Goal: Task Accomplishment & Management: Use online tool/utility

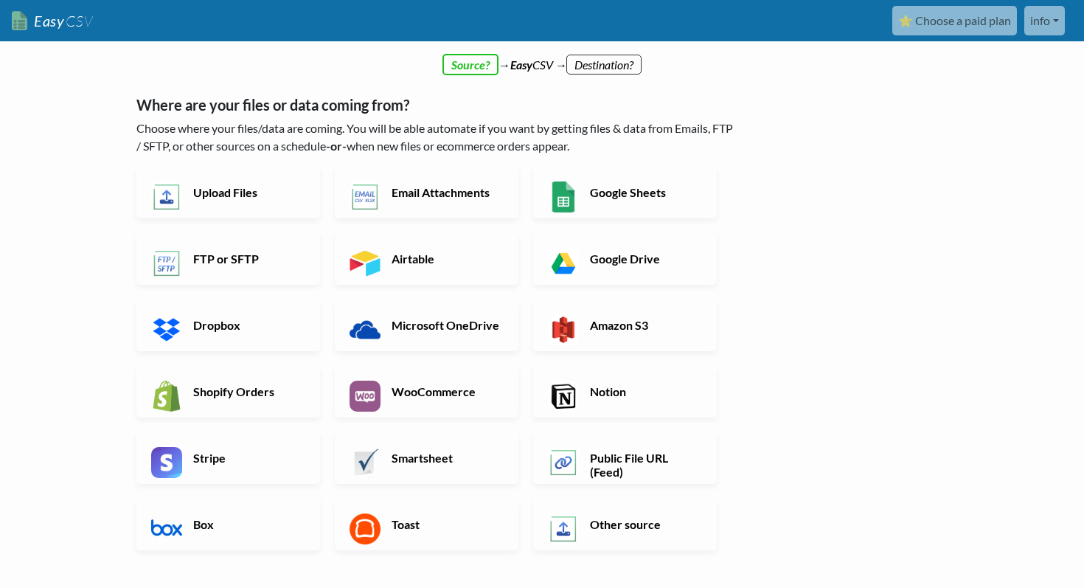
click at [476, 67] on div "← back Thanks for signing up! Set up your Import Flow and Upload Page in 1 minu…" at bounding box center [437, 376] width 631 height 665
click at [400, 258] on h6 "Airtable" at bounding box center [446, 259] width 116 height 14
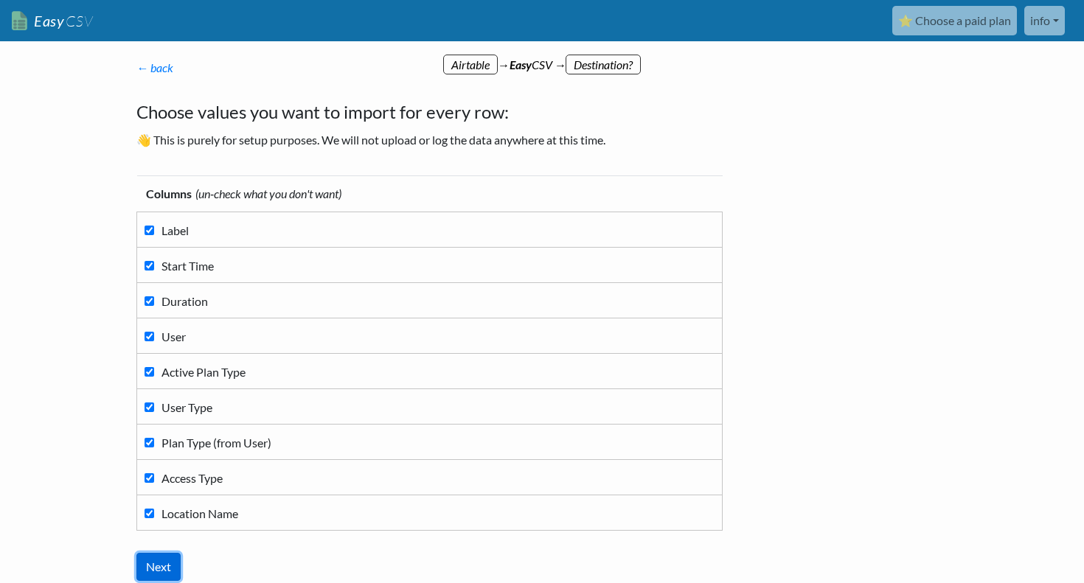
click at [156, 574] on input "Next" at bounding box center [158, 567] width 44 height 28
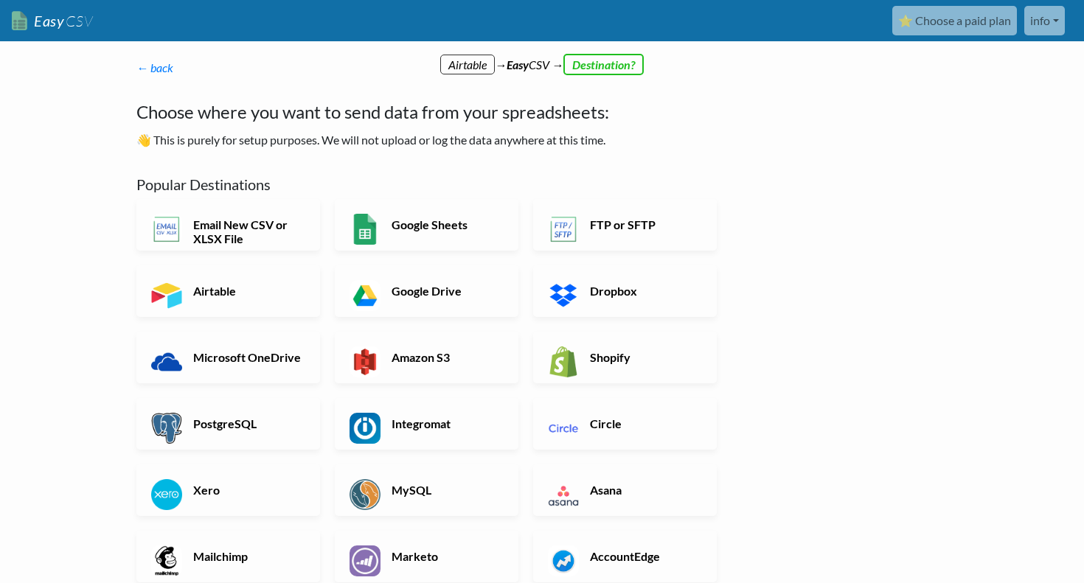
click at [84, 319] on body "Easy CSV ⭐ Choose a paid plan info Workheights All Flows All CSV Generators Bus…" at bounding box center [542, 501] width 1084 height 1003
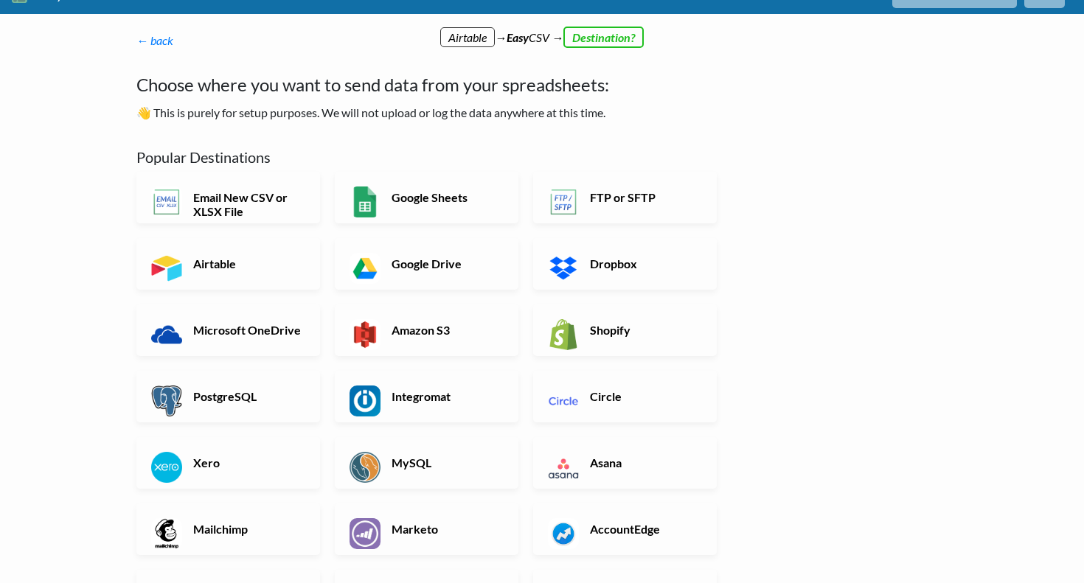
scroll to position [30, 0]
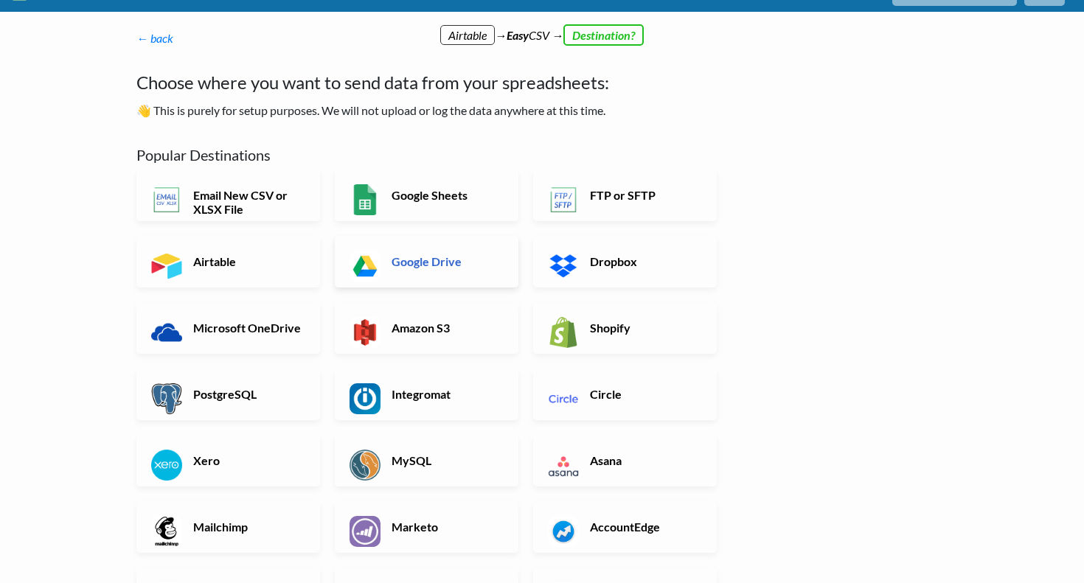
click at [416, 257] on h6 "Google Drive" at bounding box center [446, 261] width 116 height 14
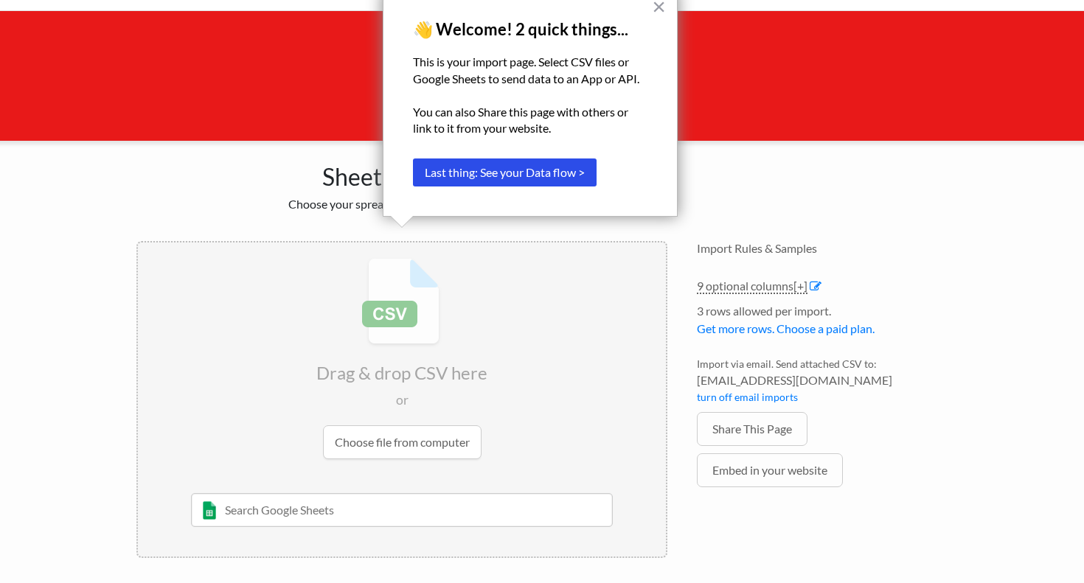
scroll to position [55, 0]
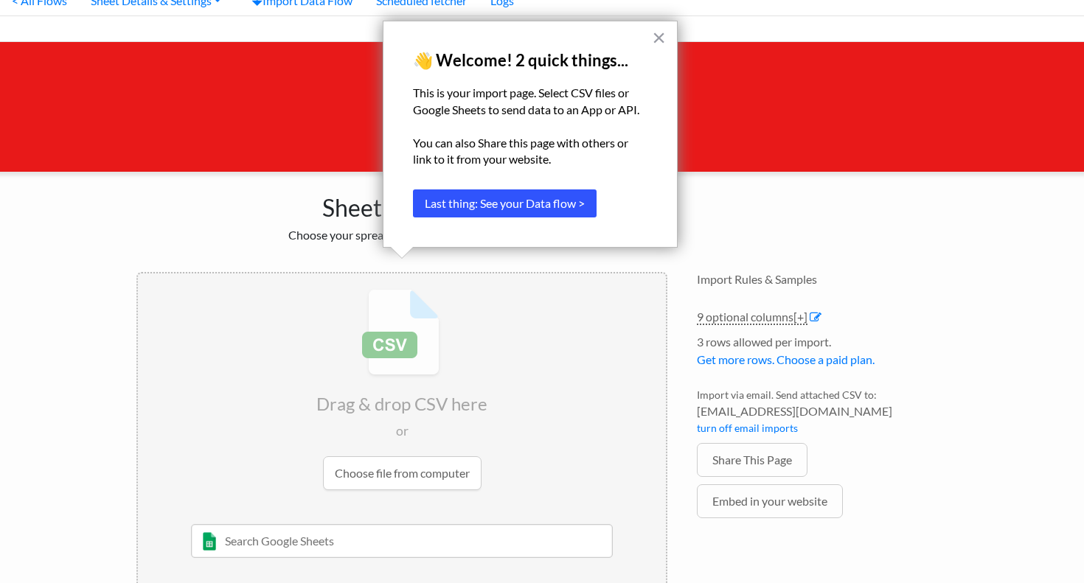
click at [544, 201] on button "Last thing: See your Data flow >" at bounding box center [505, 204] width 184 height 28
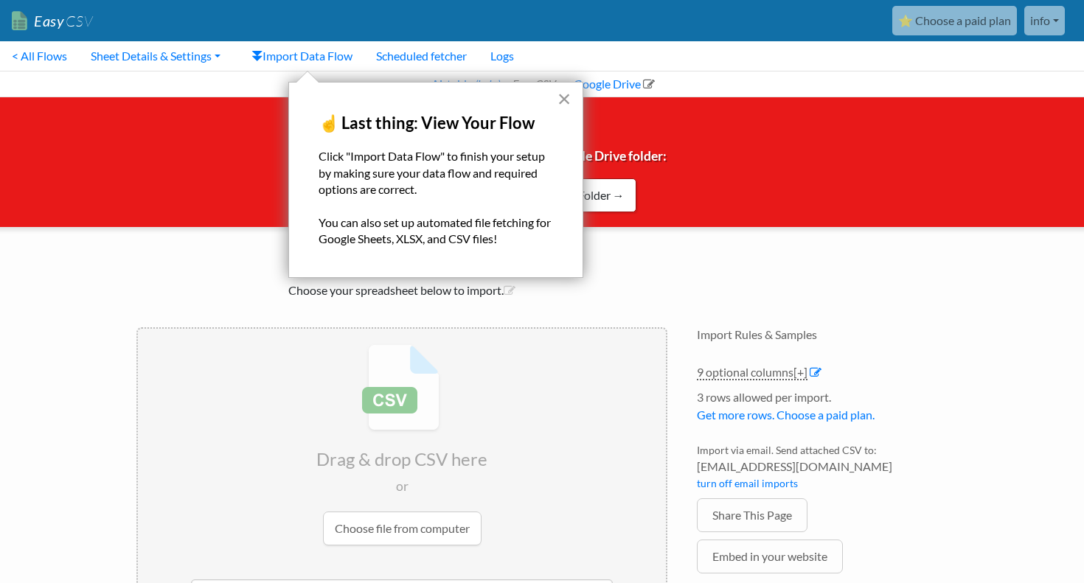
click at [567, 97] on button "×" at bounding box center [565, 99] width 14 height 24
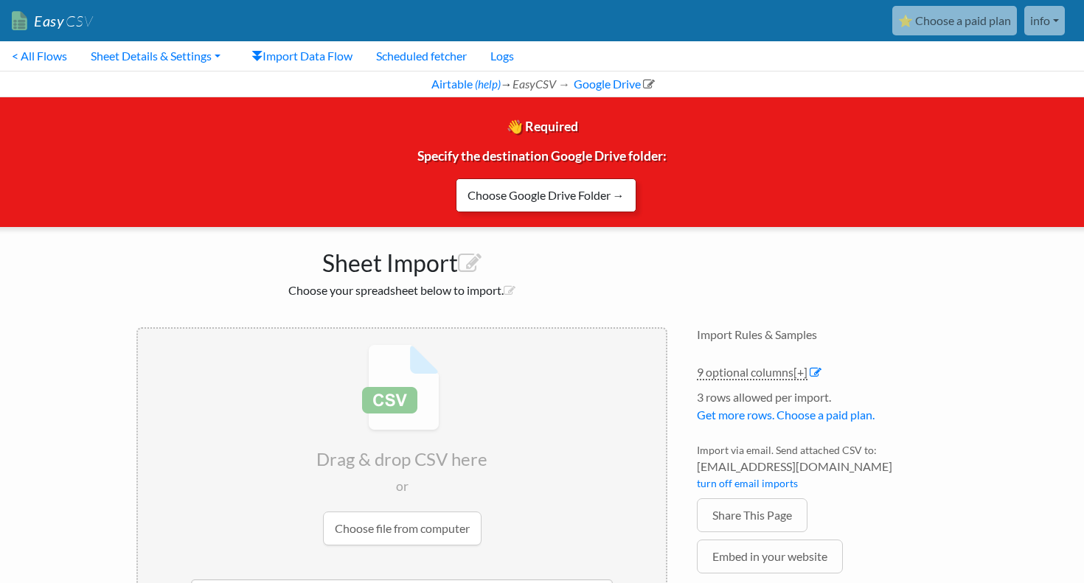
click at [550, 201] on link "Choose Google Drive Folder →" at bounding box center [546, 196] width 181 height 34
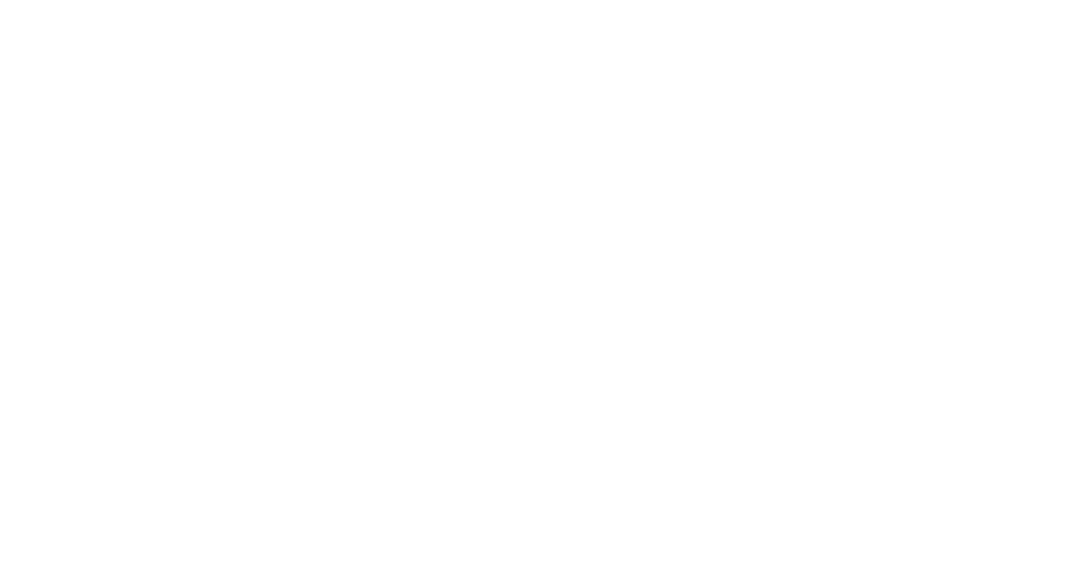
scroll to position [1282, 0]
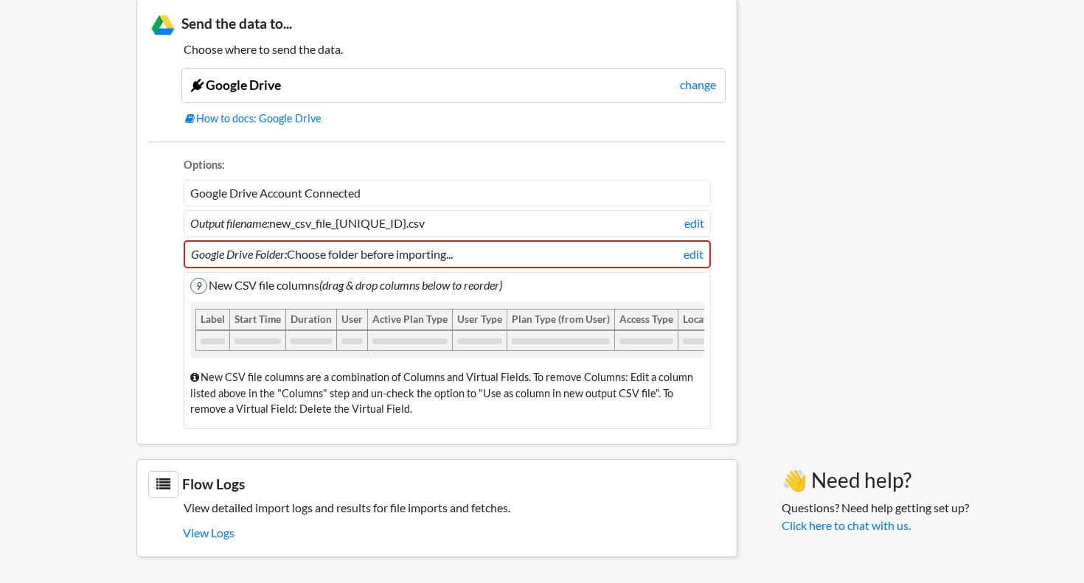
click at [637, 254] on li "Google Drive Folder: Choose folder before importing... edit" at bounding box center [447, 254] width 527 height 28
click at [694, 258] on link "edit" at bounding box center [694, 255] width 20 height 18
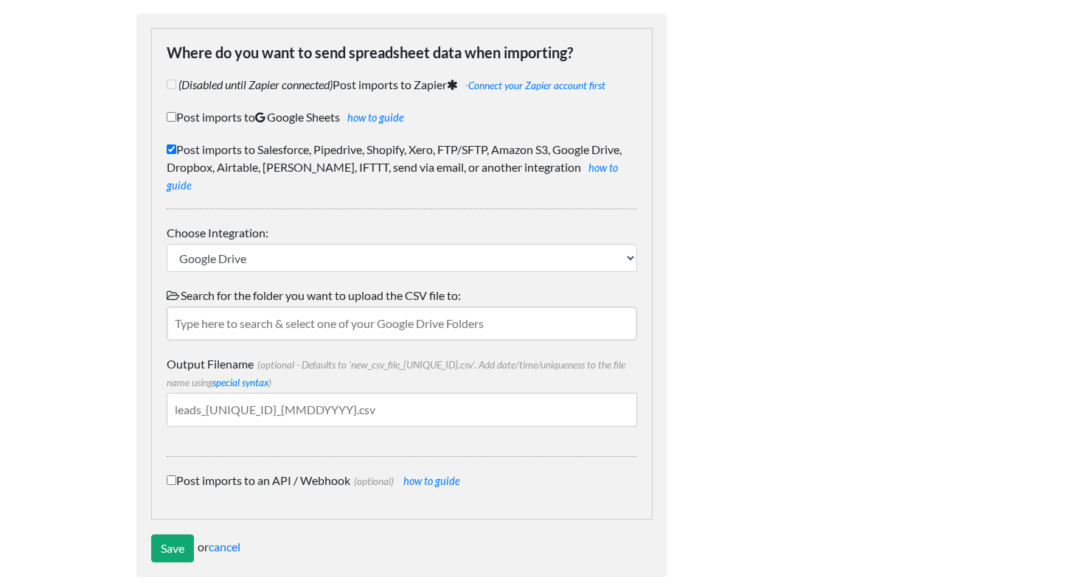
scroll to position [125, 0]
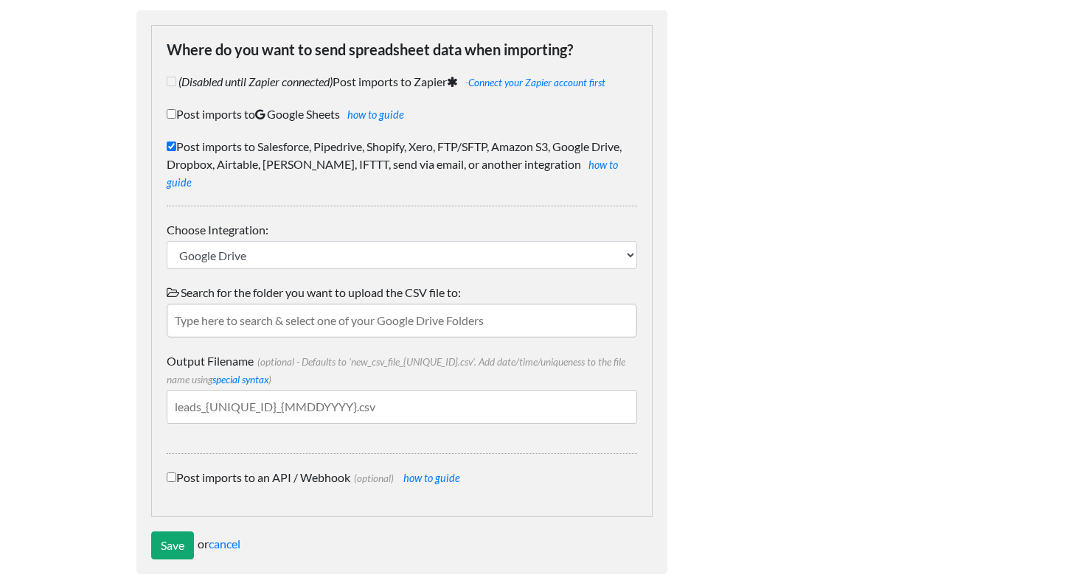
click at [428, 304] on input "text" at bounding box center [402, 321] width 471 height 34
type input "f"
type input "a"
click at [200, 391] on input "Output Filename (optional - Defaults to 'new_csv_file_{UNIQUE_ID}.csv'. Add dat…" at bounding box center [402, 407] width 471 height 34
drag, startPoint x: 200, startPoint y: 391, endPoint x: 169, endPoint y: 391, distance: 31.0
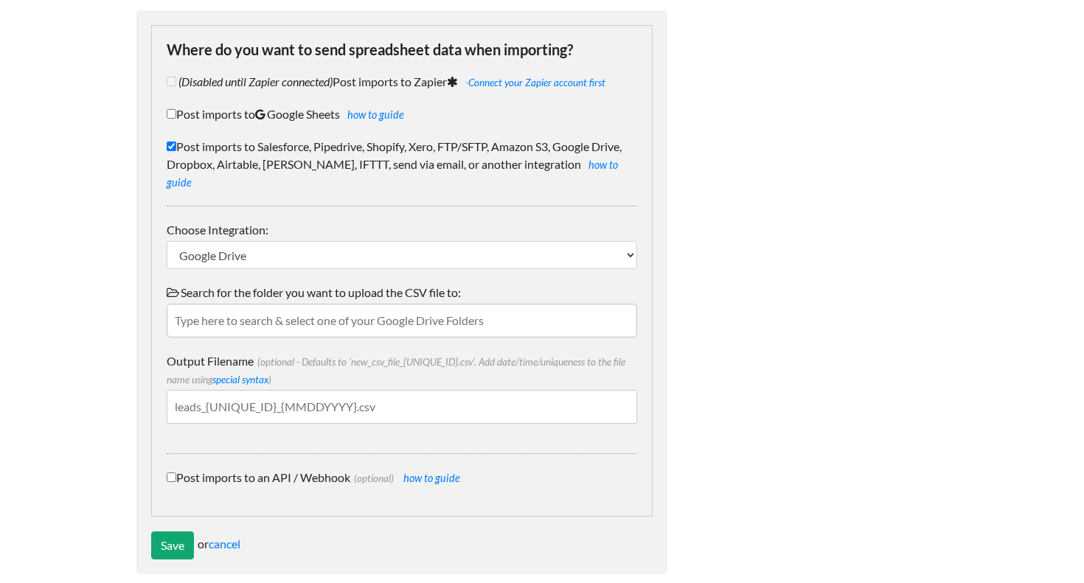
click at [169, 391] on input "Output Filename (optional - Defaults to 'new_csv_file_{UNIQUE_ID}.csv'. Add dat…" at bounding box center [402, 407] width 471 height 34
click at [196, 390] on input "Output Filename (optional - Defaults to 'new_csv_file_{UNIQUE_ID}.csv'. Add dat…" at bounding box center [402, 407] width 471 height 34
click at [246, 311] on input "text" at bounding box center [402, 321] width 471 height 34
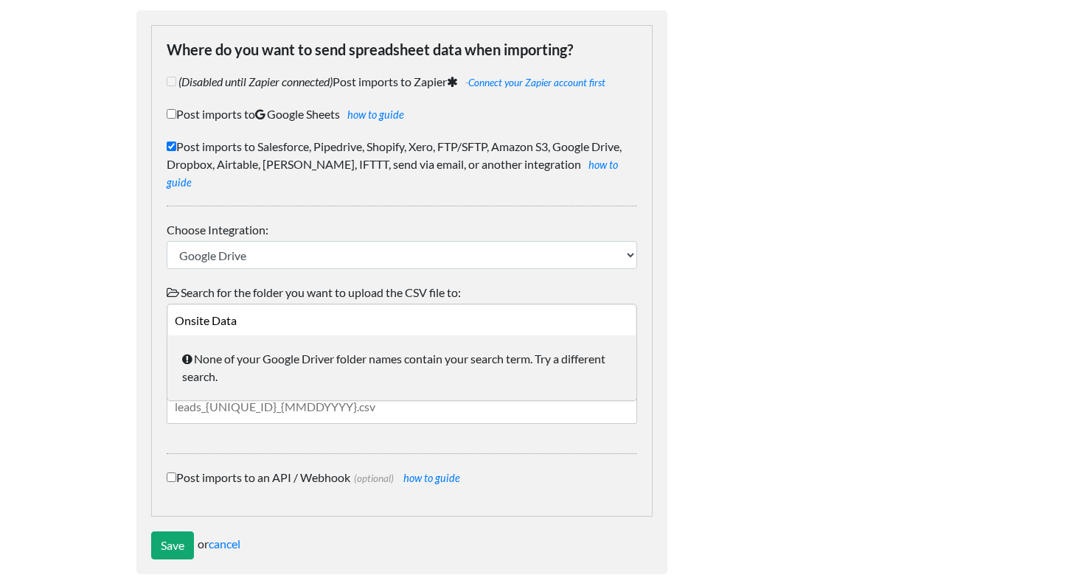
click at [176, 304] on input "Onsite Data" at bounding box center [402, 321] width 471 height 34
type input "Onsite Records"
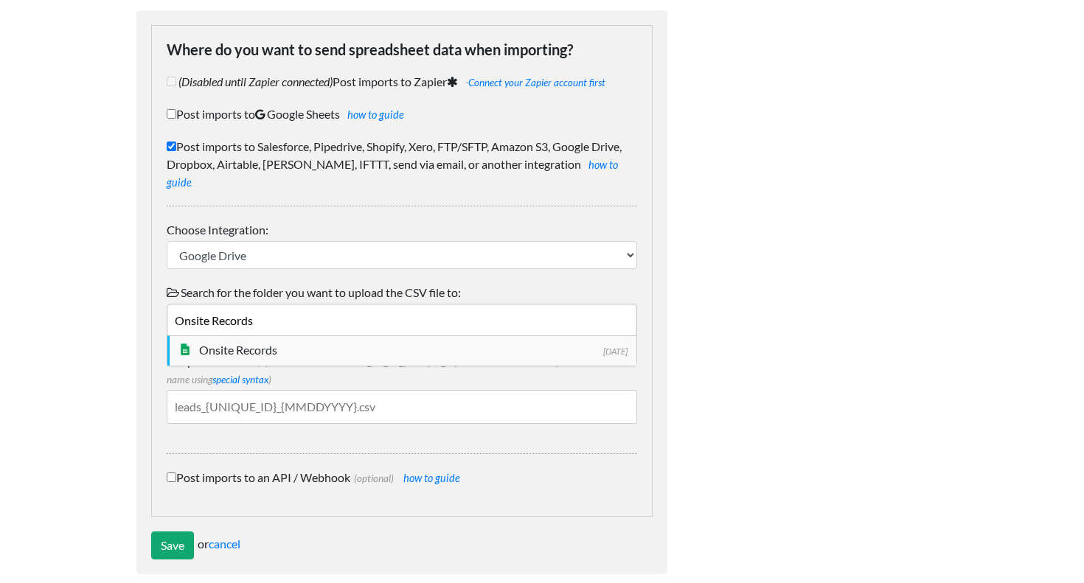
click at [286, 342] on div "Onsite Records" at bounding box center [413, 351] width 429 height 18
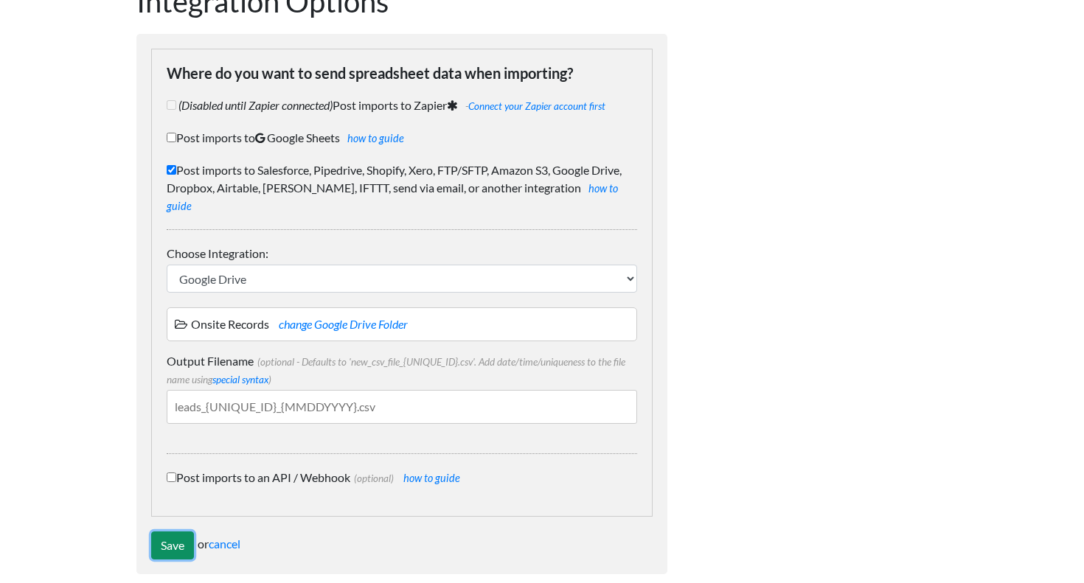
click at [172, 532] on input "Save" at bounding box center [172, 546] width 43 height 28
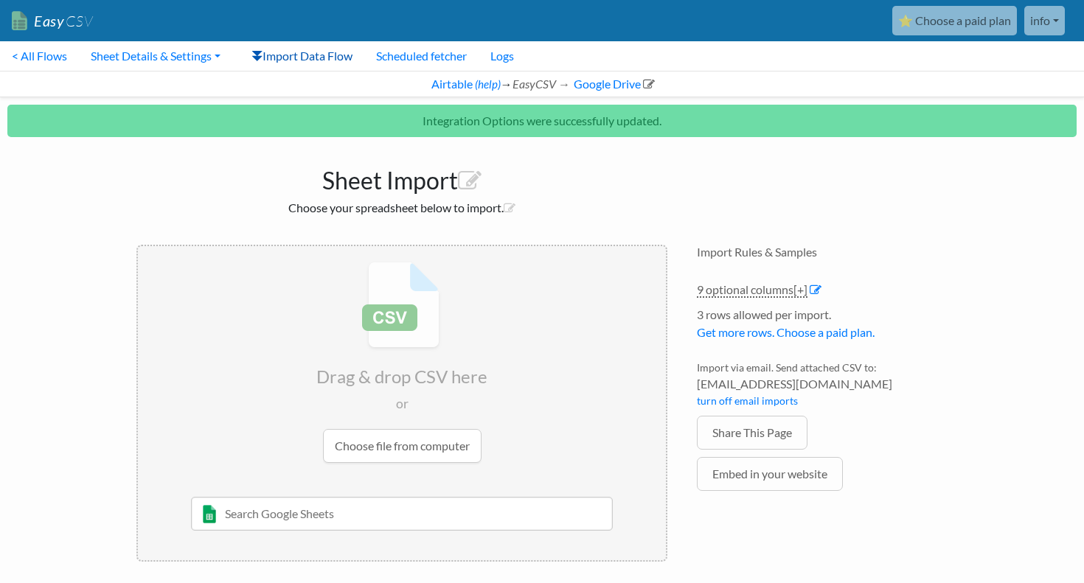
click at [327, 53] on link "Import Data Flow" at bounding box center [302, 56] width 125 height 30
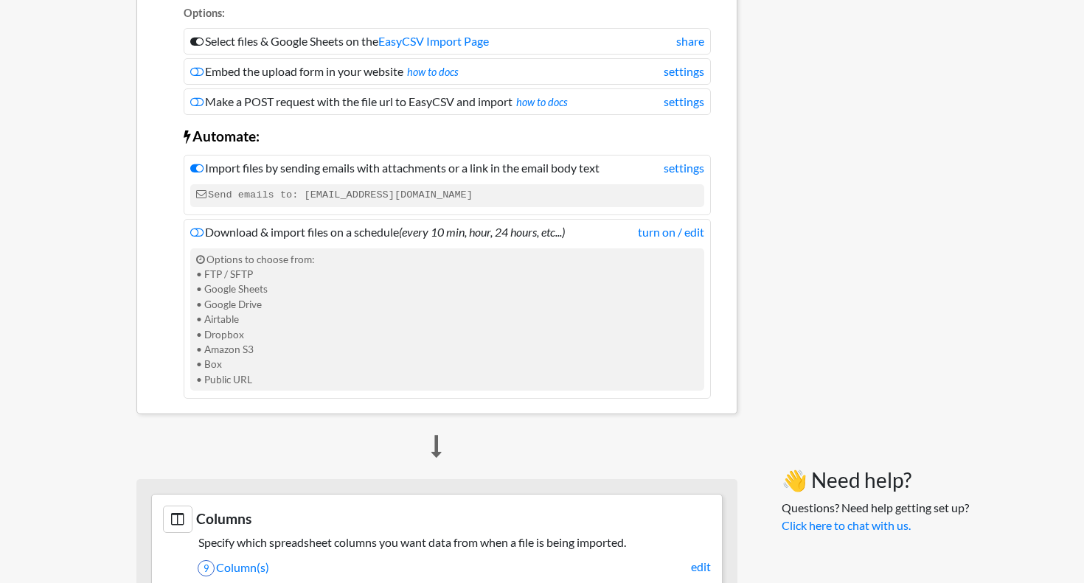
scroll to position [242, 0]
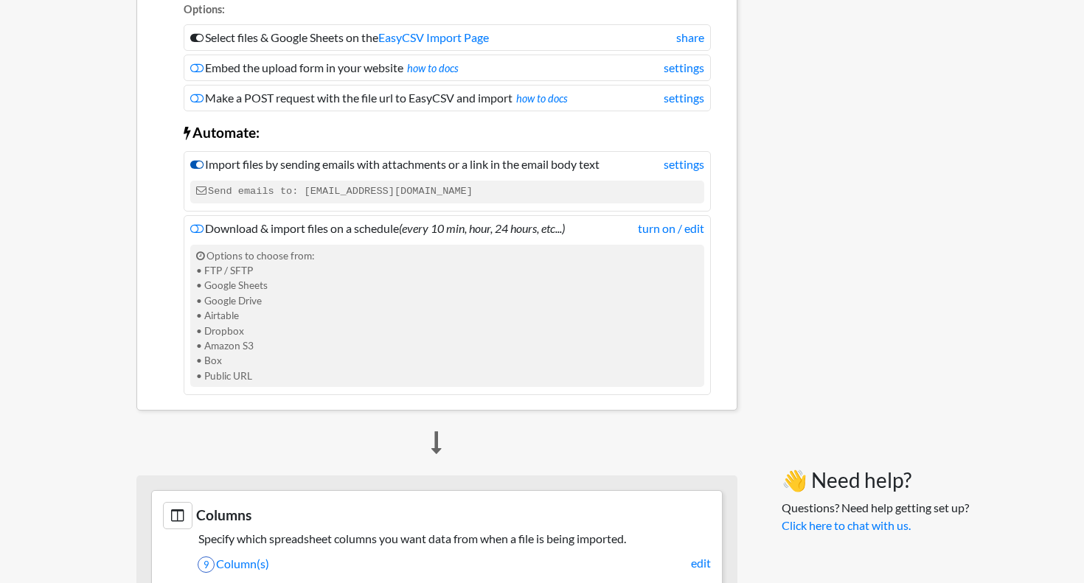
click at [196, 166] on icon at bounding box center [196, 165] width 13 height 12
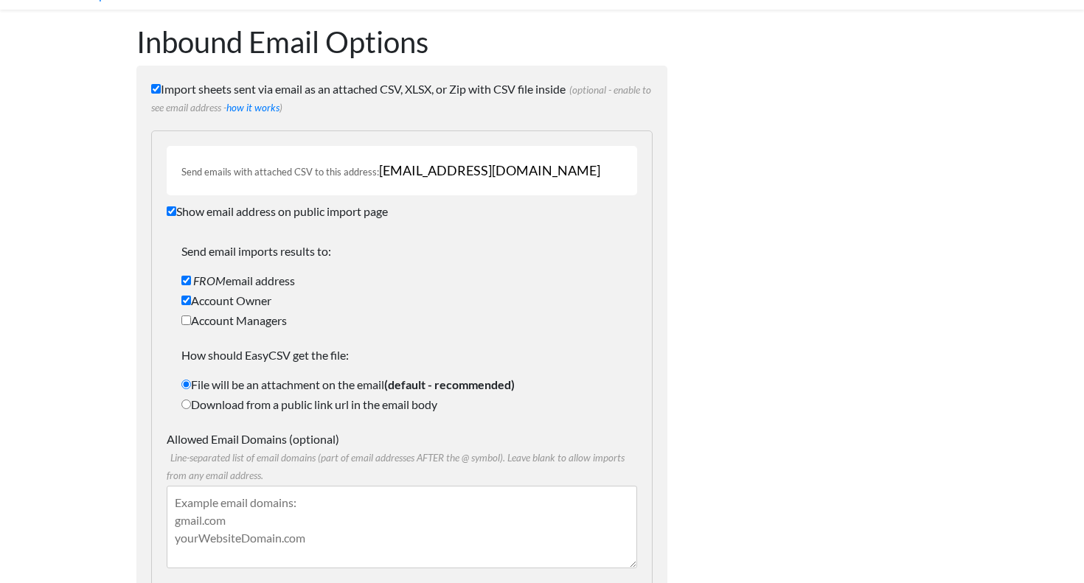
scroll to position [16, 0]
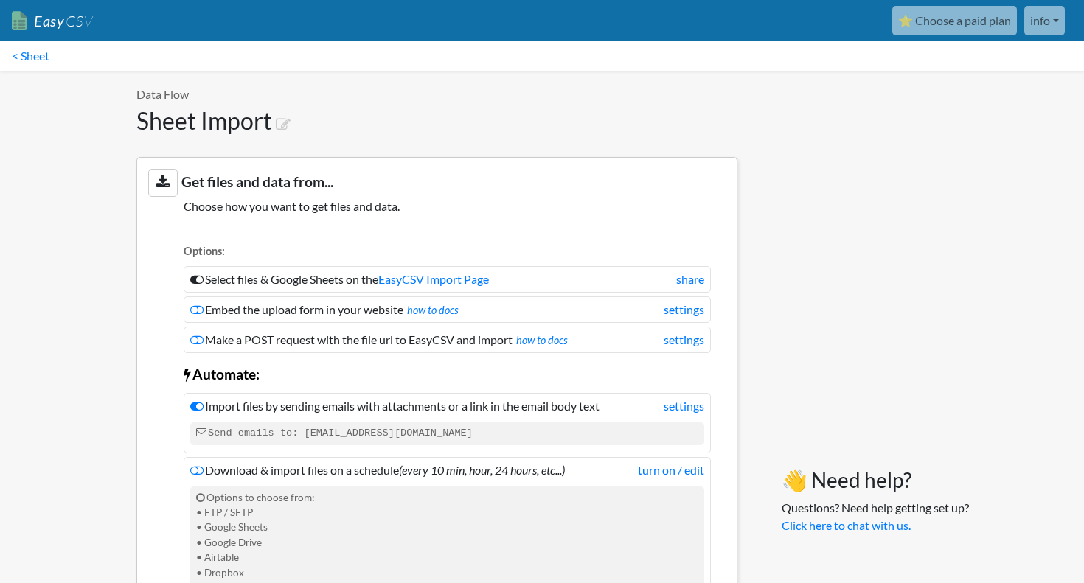
scroll to position [242, 0]
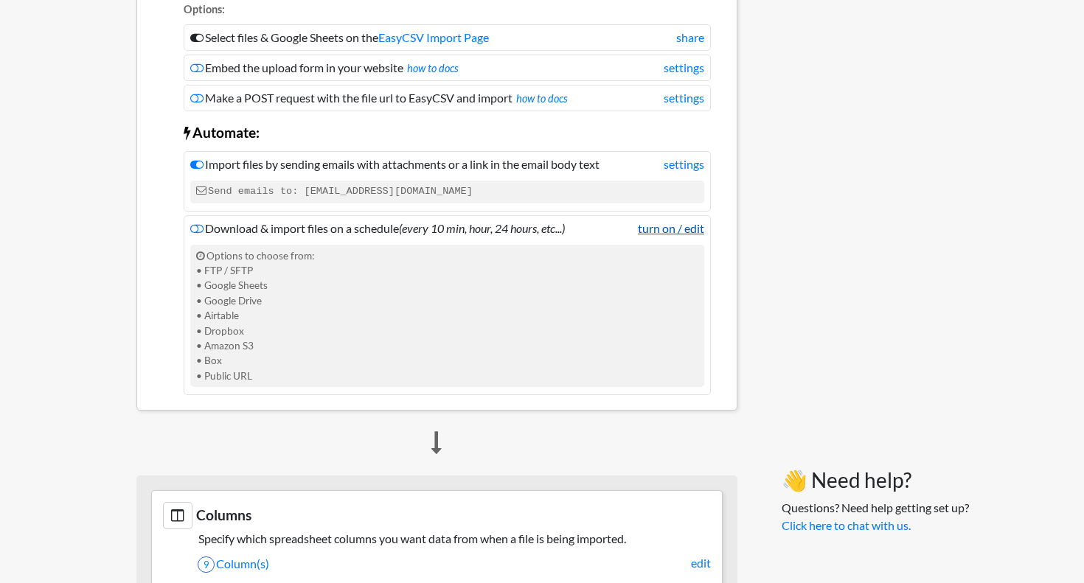
click at [660, 234] on link "turn on / edit" at bounding box center [671, 229] width 66 height 18
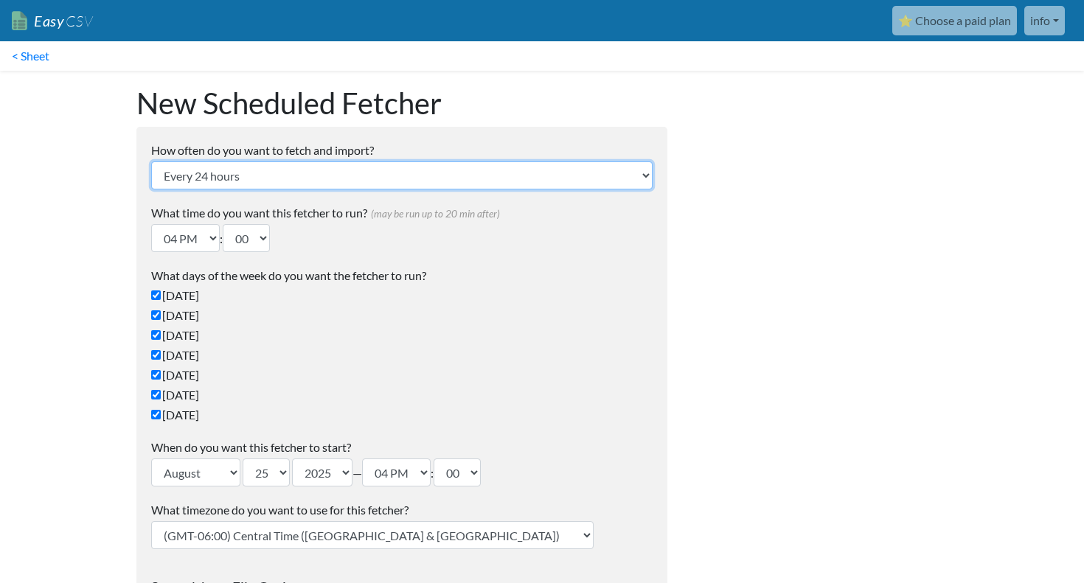
click at [288, 178] on select "Every 24 hours Every 4 hours Every hour Every 10-20 minutes Every 1 week Every …" at bounding box center [402, 176] width 502 height 28
click at [151, 162] on select "Every 24 hours Every 4 hours Every hour Every 10-20 minutes Every 1 week Every …" at bounding box center [402, 176] width 502 height 28
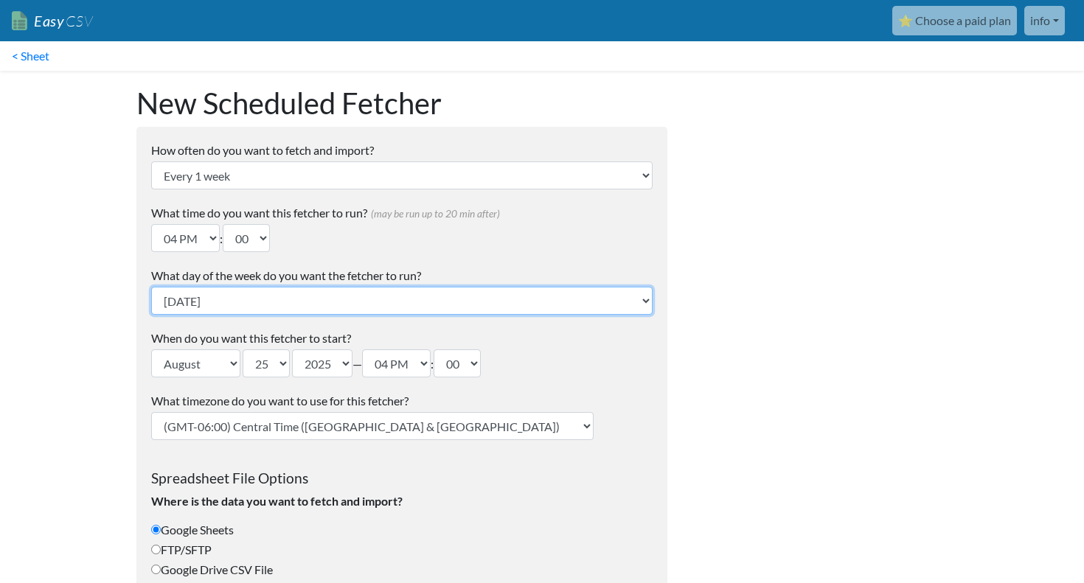
click at [273, 297] on select "Sunday Monday Tuesday Wednesday Thursday Friday Saturday" at bounding box center [402, 301] width 502 height 28
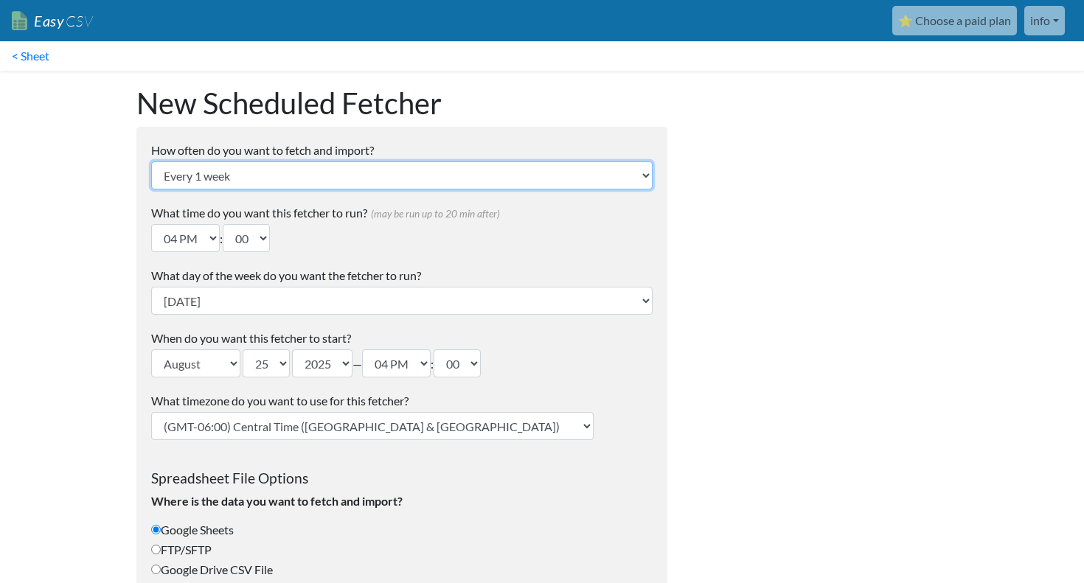
click at [249, 178] on select "Every 24 hours Every 4 hours Every hour Every 10-20 minutes Every 1 week Every …" at bounding box center [402, 176] width 502 height 28
select select "2_weeks"
click at [151, 162] on select "Every 24 hours Every 4 hours Every hour Every 10-20 minutes Every 1 week Every …" at bounding box center [402, 176] width 502 height 28
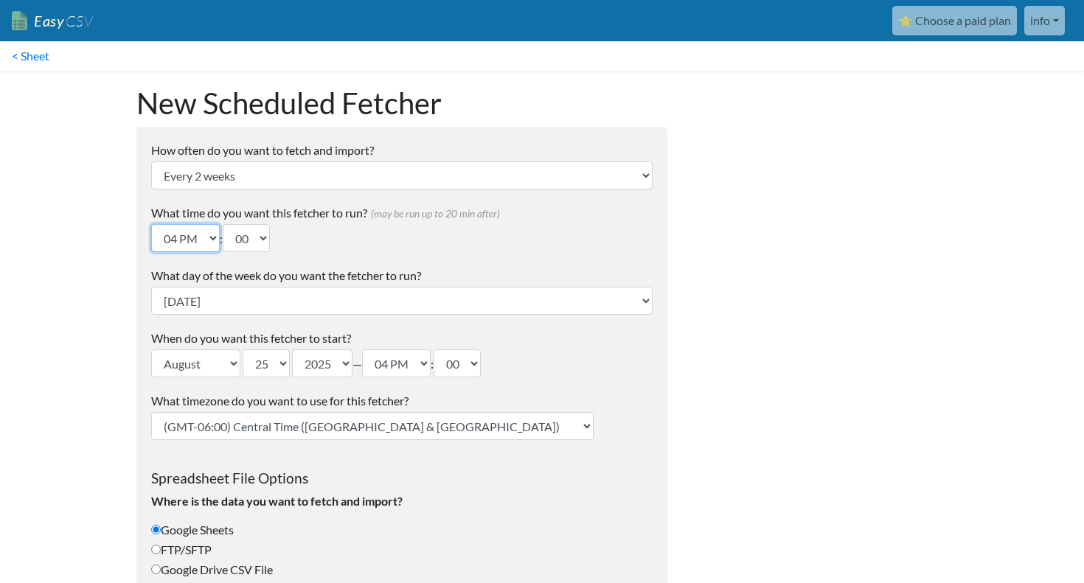
click at [214, 236] on select "12 AM 01 AM 02 AM 03 AM 04 AM 05 AM 06 AM 07 AM 08 AM 09 AM 10 AM 11 AM 12 PM 0…" at bounding box center [185, 238] width 69 height 28
select select "23"
click at [151, 224] on select "12 AM 01 AM 02 AM 03 AM 04 AM 05 AM 06 AM 07 AM 08 AM 09 AM 10 AM 11 AM 12 PM 0…" at bounding box center [185, 238] width 69 height 28
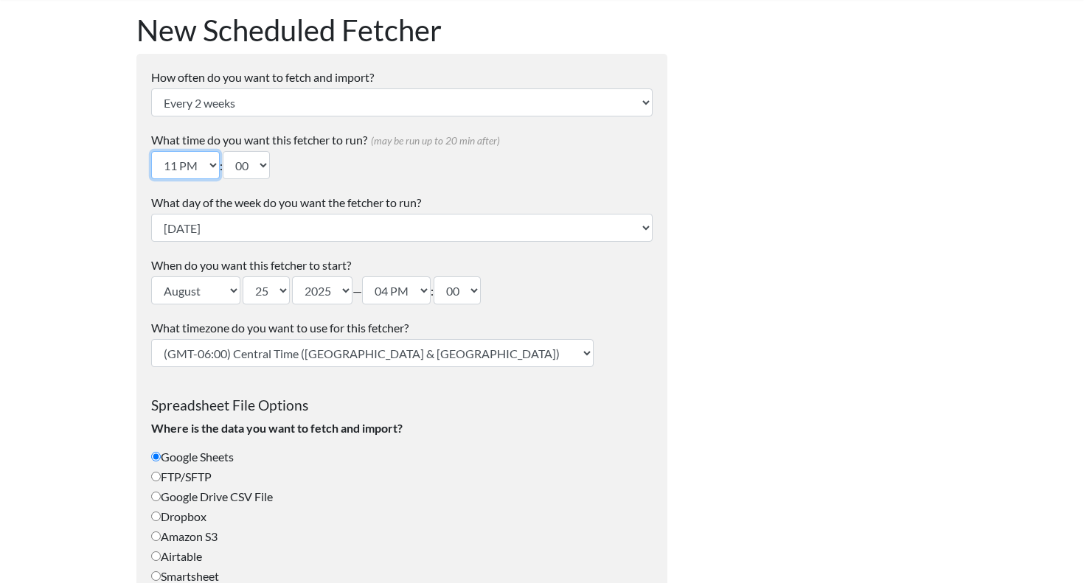
scroll to position [76, 0]
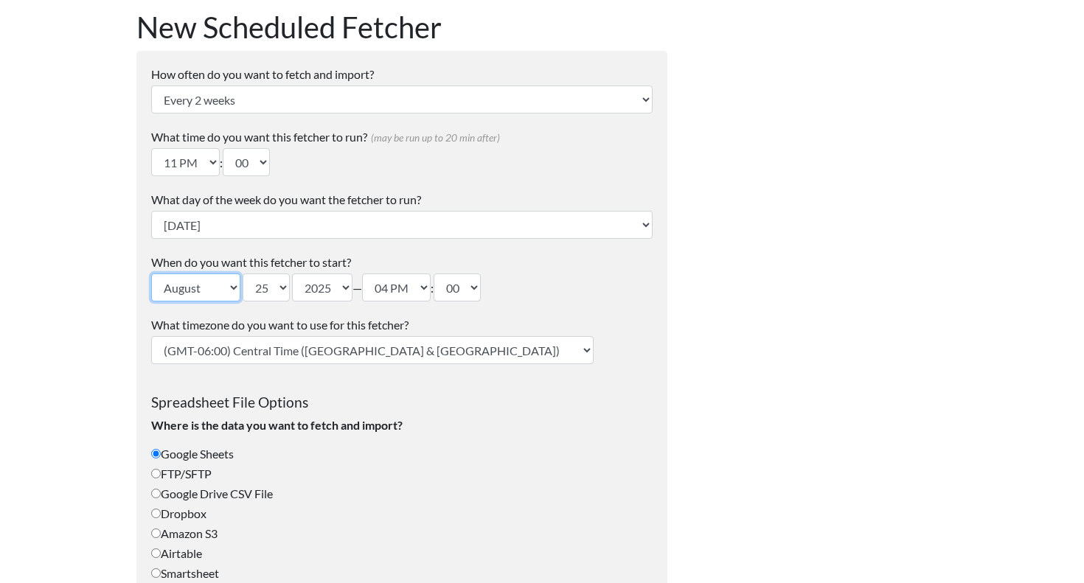
click at [238, 288] on select "January February March April May June July August September October November De…" at bounding box center [195, 288] width 89 height 28
click at [151, 274] on select "January February March April May June July August September October November De…" at bounding box center [195, 288] width 89 height 28
click at [269, 285] on select "1 2 3 4 5 6 7 8 9 10 11 12 13 14 15 16 17 18 19 20 21 22 23 24 25 26 27 28 29 3…" at bounding box center [266, 288] width 47 height 28
click at [285, 285] on select "1 2 3 4 5 6 7 8 9 10 11 12 13 14 15 16 17 18 19 20 21 22 23 24 25 26 27 28 29 3…" at bounding box center [266, 288] width 47 height 28
select select "31"
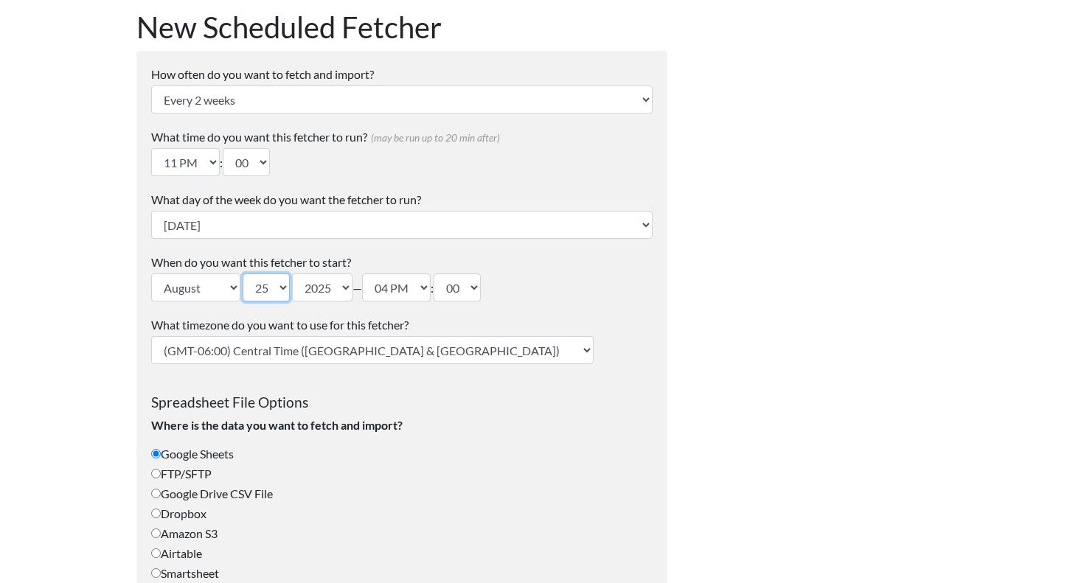
click at [244, 274] on select "1 2 3 4 5 6 7 8 9 10 11 12 13 14 15 16 17 18 19 20 21 22 23 24 25 26 27 28 29 3…" at bounding box center [266, 288] width 47 height 28
click at [503, 377] on form "How often do you want to fetch and import? Every 24 hours Every 4 hours Every h…" at bounding box center [401, 522] width 531 height 943
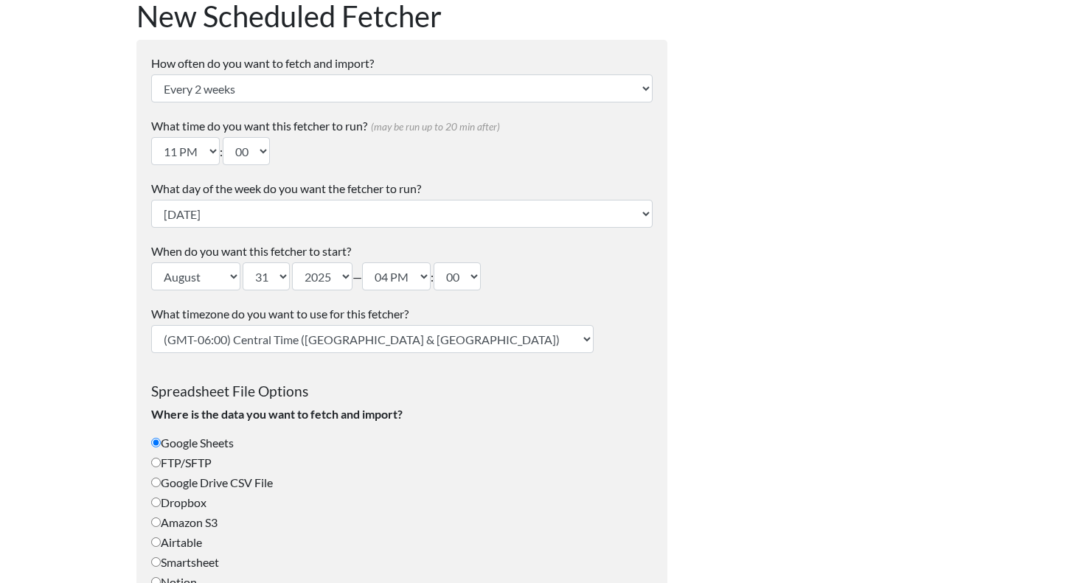
scroll to position [103, 0]
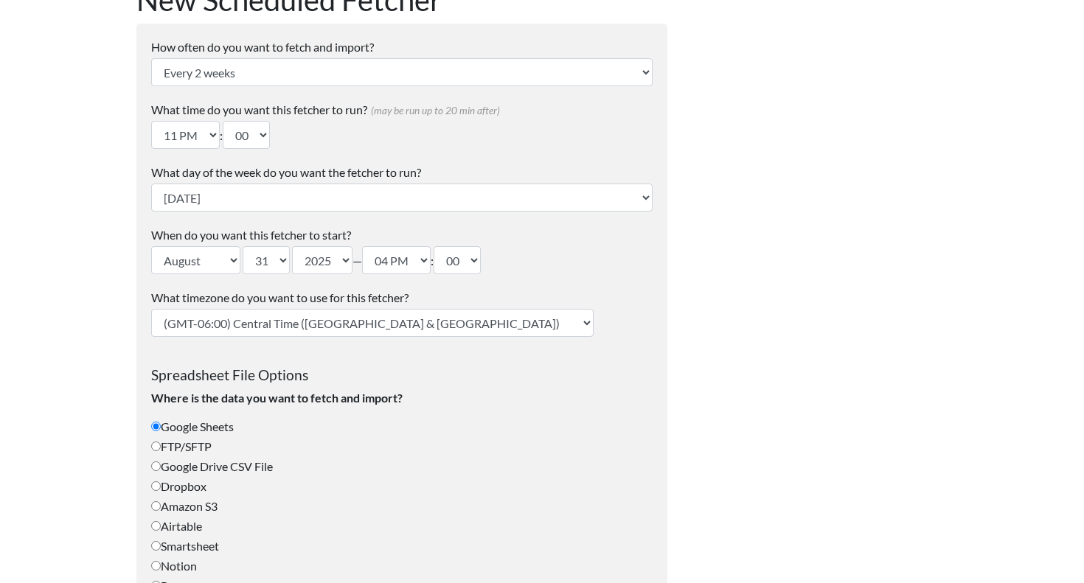
click at [319, 320] on select "(GMT-12:00) International Date Line West (GMT-11:00) American Samoa (GMT-11:00)…" at bounding box center [372, 323] width 443 height 28
select select "Eastern Time (US & Canada)"
click at [151, 309] on select "(GMT-12:00) International Date Line West (GMT-11:00) American Samoa (GMT-11:00)…" at bounding box center [372, 323] width 443 height 28
click at [539, 322] on div "What timezone do you want to use for this fetcher? (GMT-12:00) International Da…" at bounding box center [402, 313] width 502 height 48
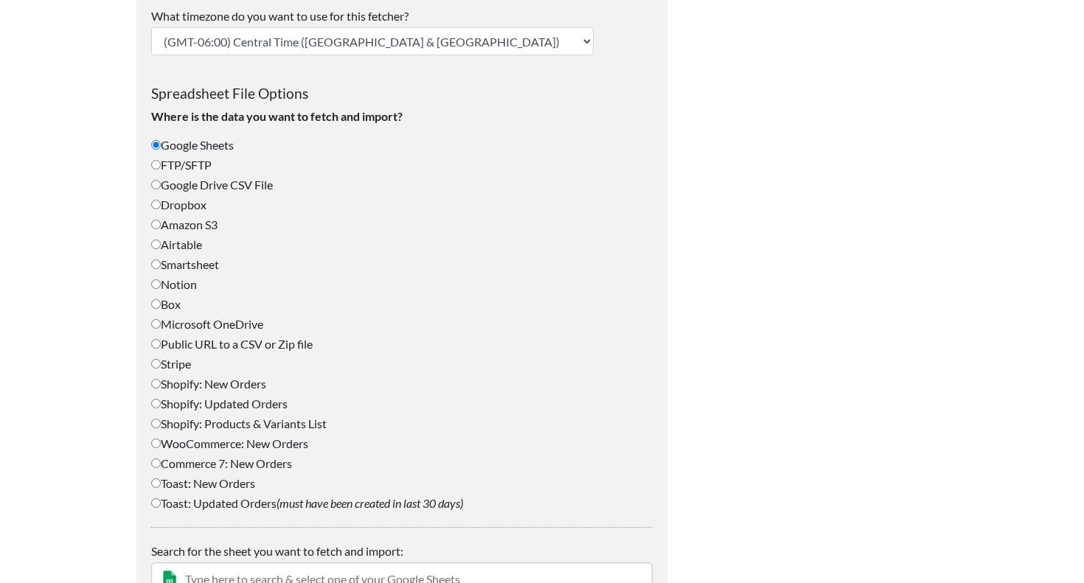
scroll to position [389, 0]
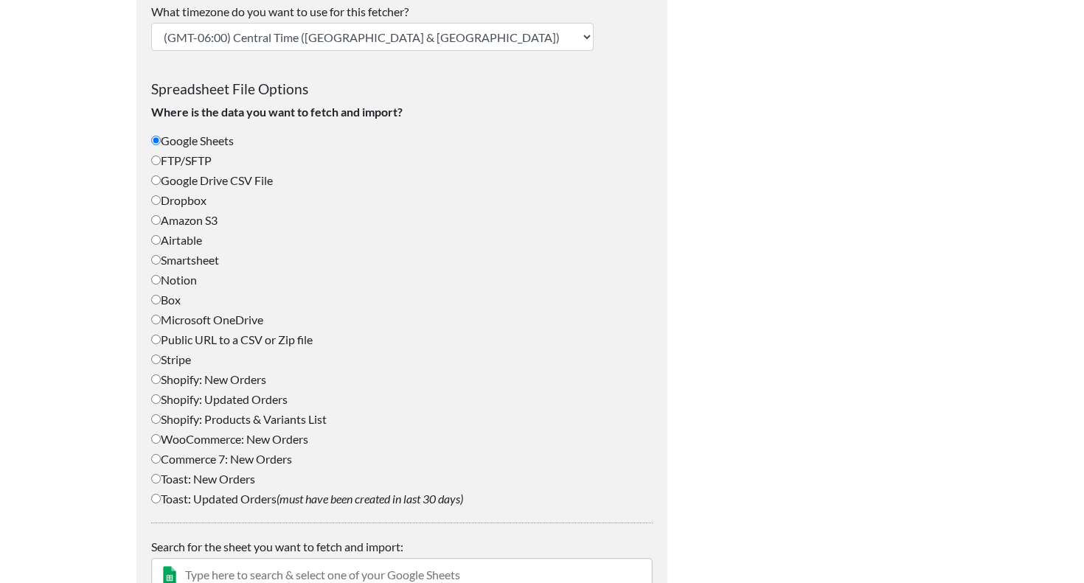
click at [154, 240] on input "Airtable" at bounding box center [156, 240] width 10 height 10
radio input "true"
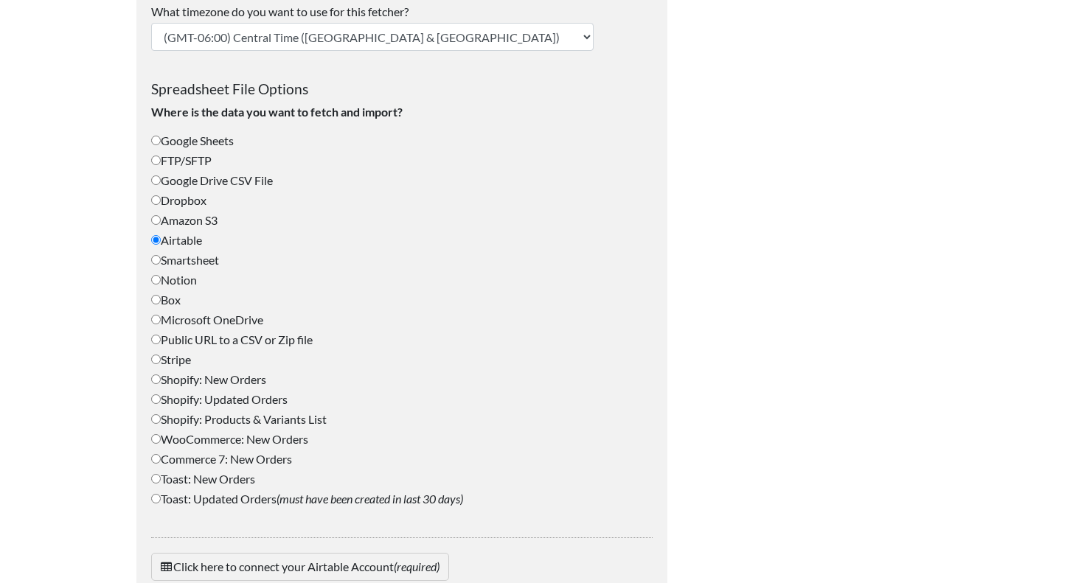
scroll to position [487, 0]
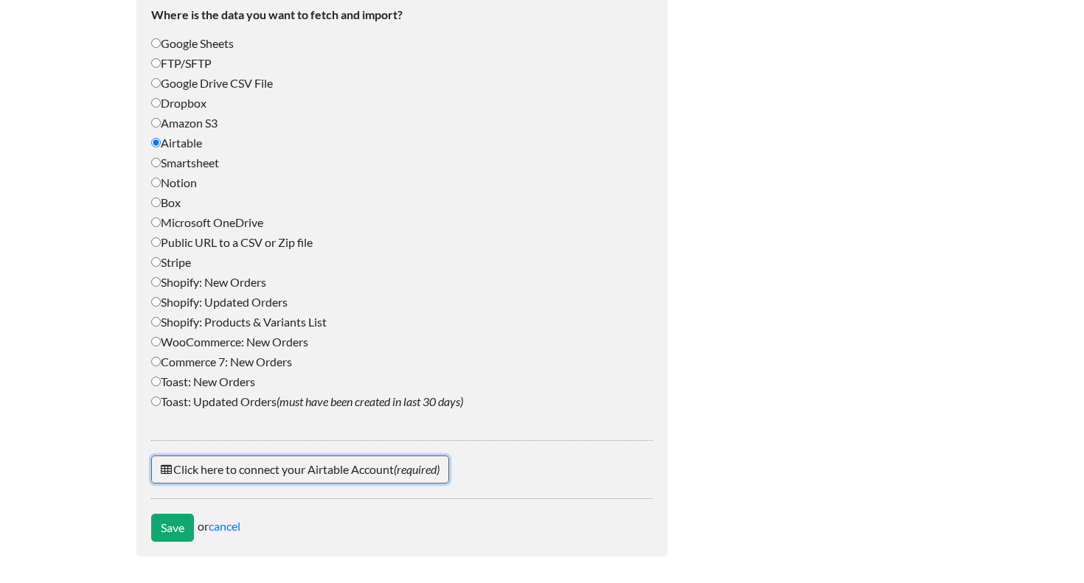
click at [339, 466] on link "Click here to connect your Airtable Account (required)" at bounding box center [300, 470] width 298 height 28
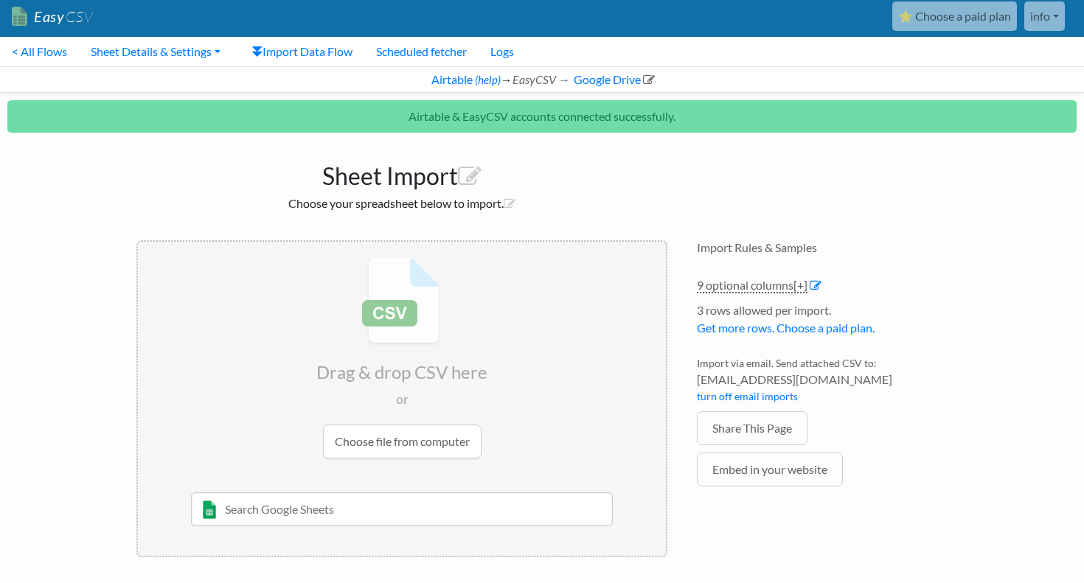
scroll to position [5, 0]
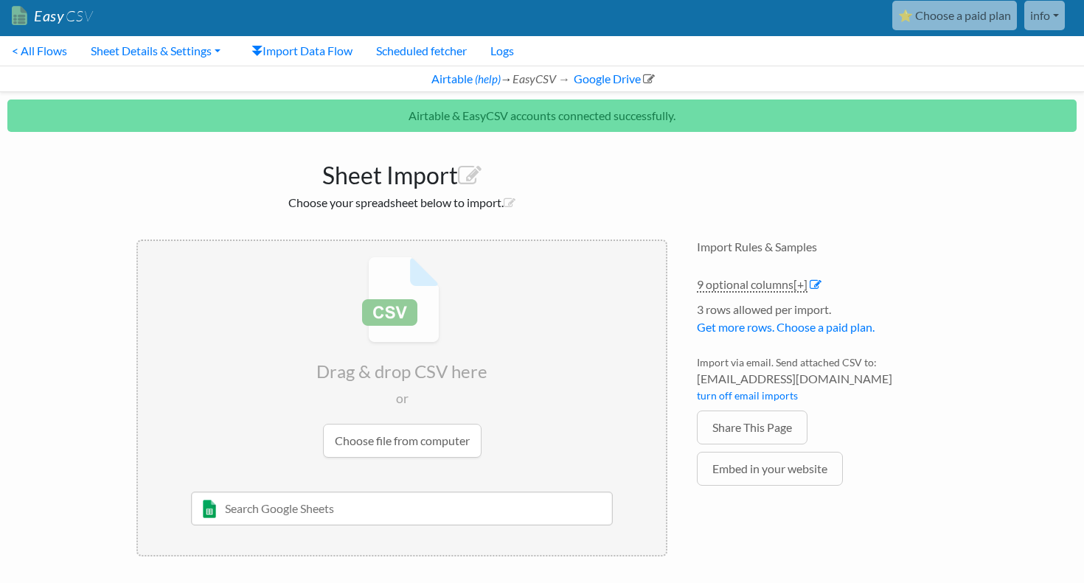
click at [388, 510] on input "text" at bounding box center [402, 509] width 423 height 34
click at [220, 451] on input "file" at bounding box center [402, 357] width 528 height 232
click at [312, 54] on link "Import Data Flow" at bounding box center [302, 51] width 125 height 30
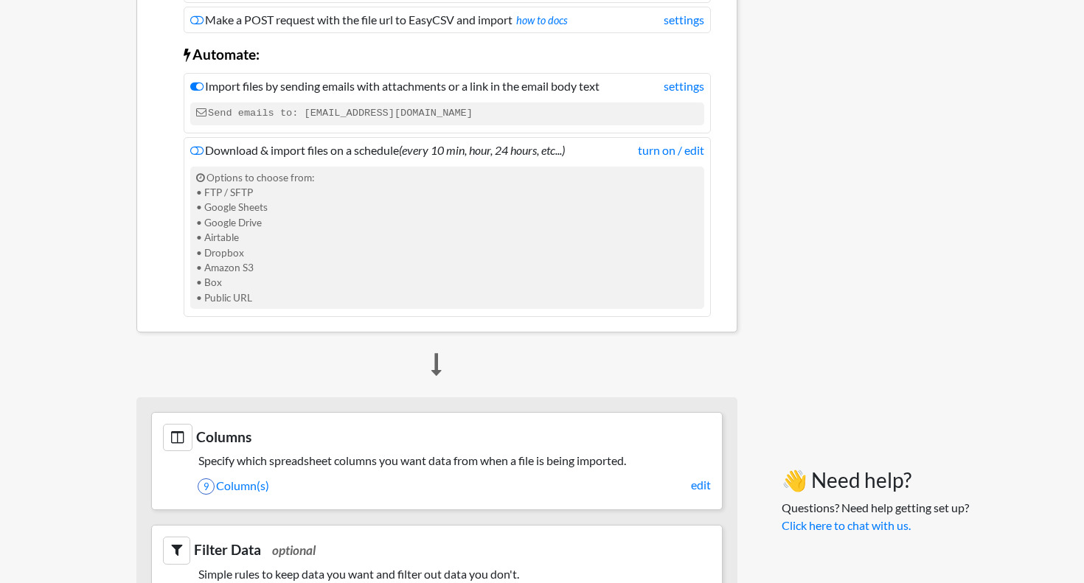
scroll to position [306, 0]
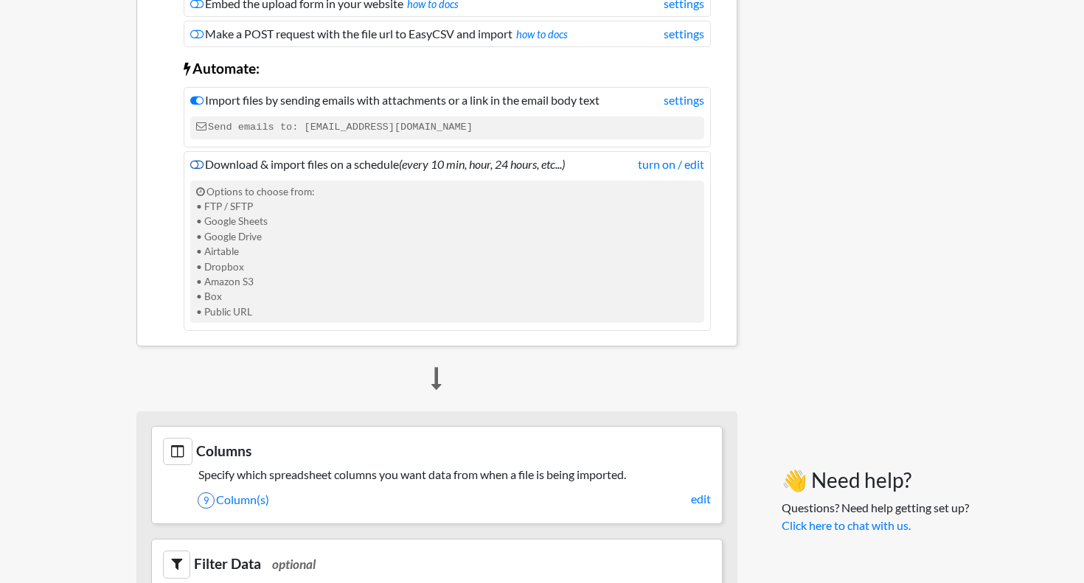
click at [198, 165] on icon at bounding box center [196, 165] width 13 height 12
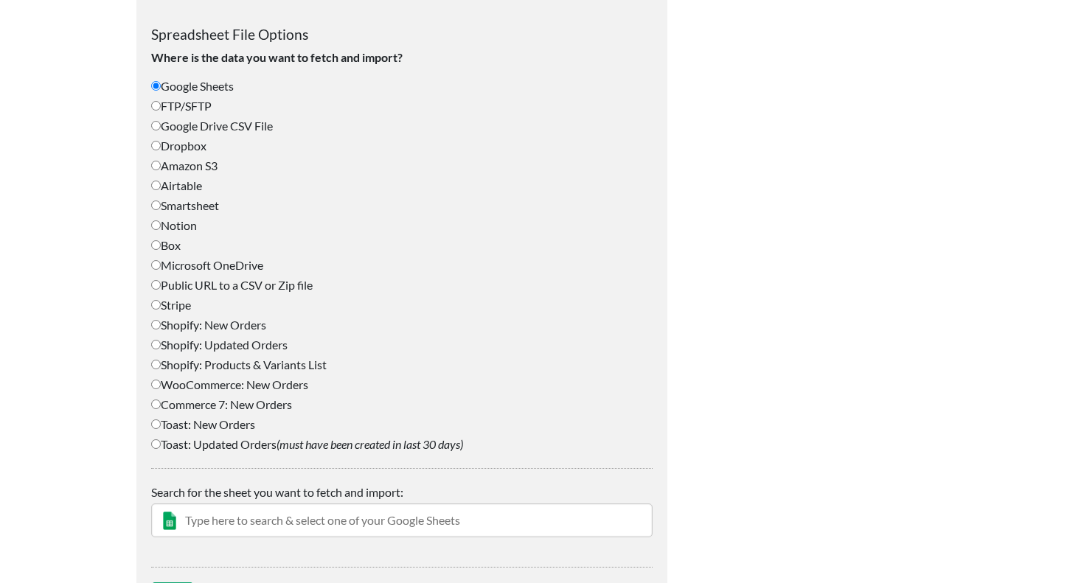
scroll to position [530, 0]
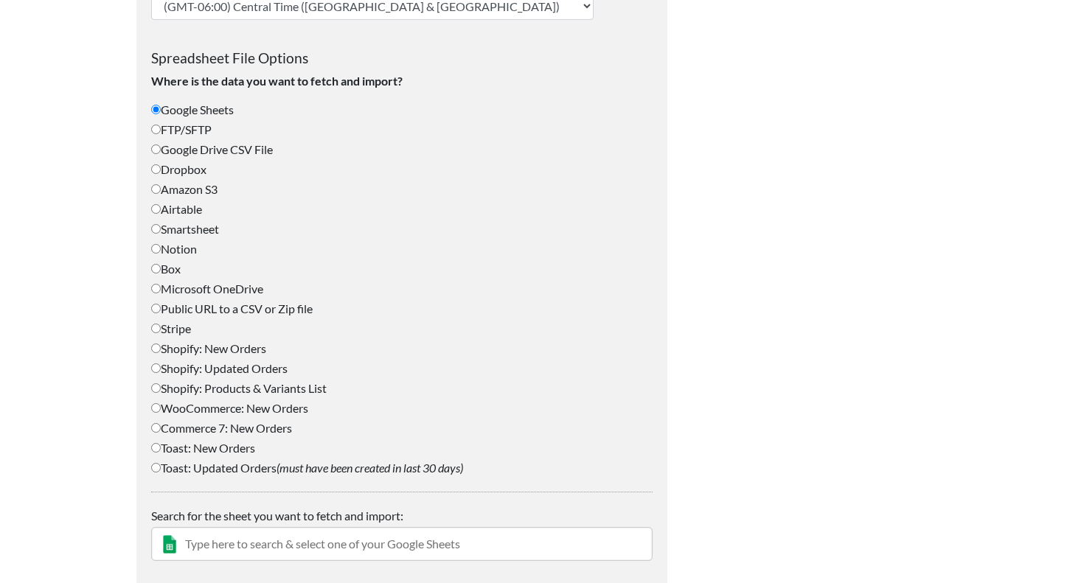
click at [153, 215] on label "Airtable" at bounding box center [402, 210] width 502 height 18
click at [153, 214] on input "Airtable" at bounding box center [156, 209] width 10 height 10
radio input "true"
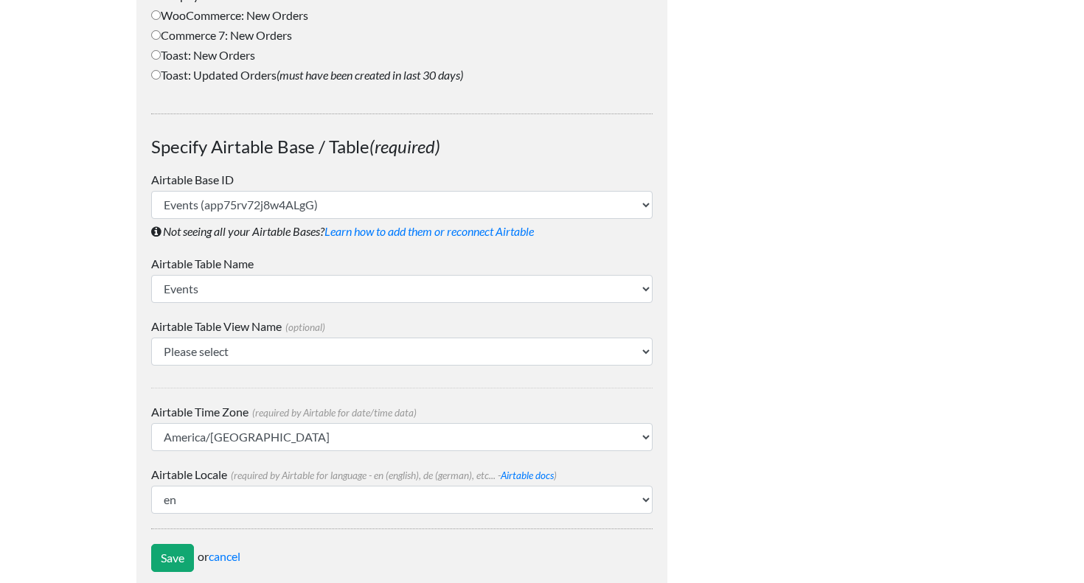
scroll to position [924, 0]
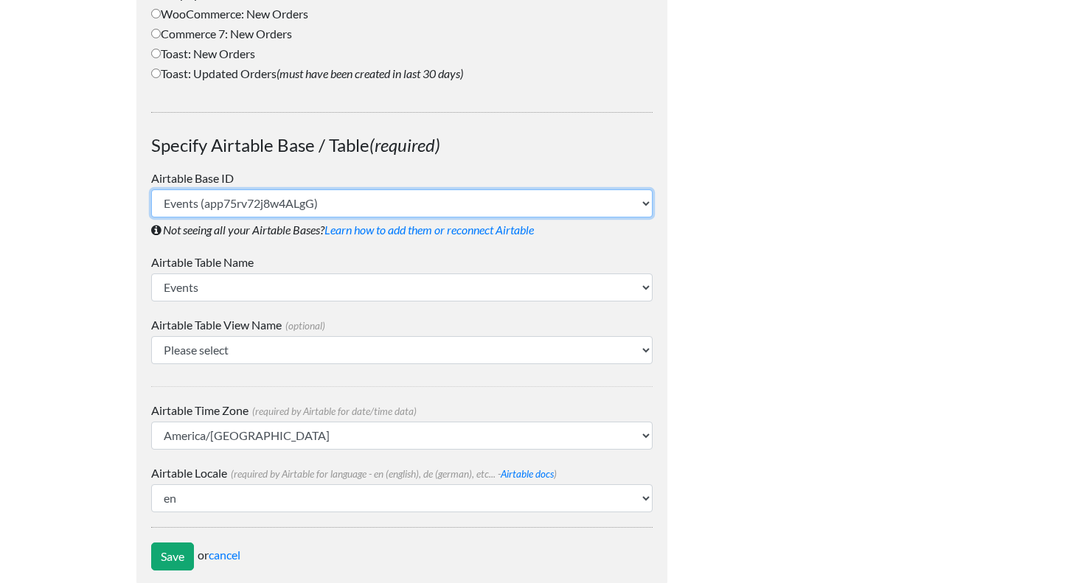
click at [261, 207] on select "Events (app75rv72j8w4ALgG) Connections (app5mGxNOo1kIb4Gt) The Shelf (app78UrZg…" at bounding box center [402, 204] width 502 height 28
select select "app9LcwO6ZlhqLCT2"
click at [151, 218] on select "Events (app75rv72j8w4ALgG) Connections (app5mGxNOo1kIb4Gt) The Shelf (app78UrZg…" at bounding box center [402, 204] width 502 height 28
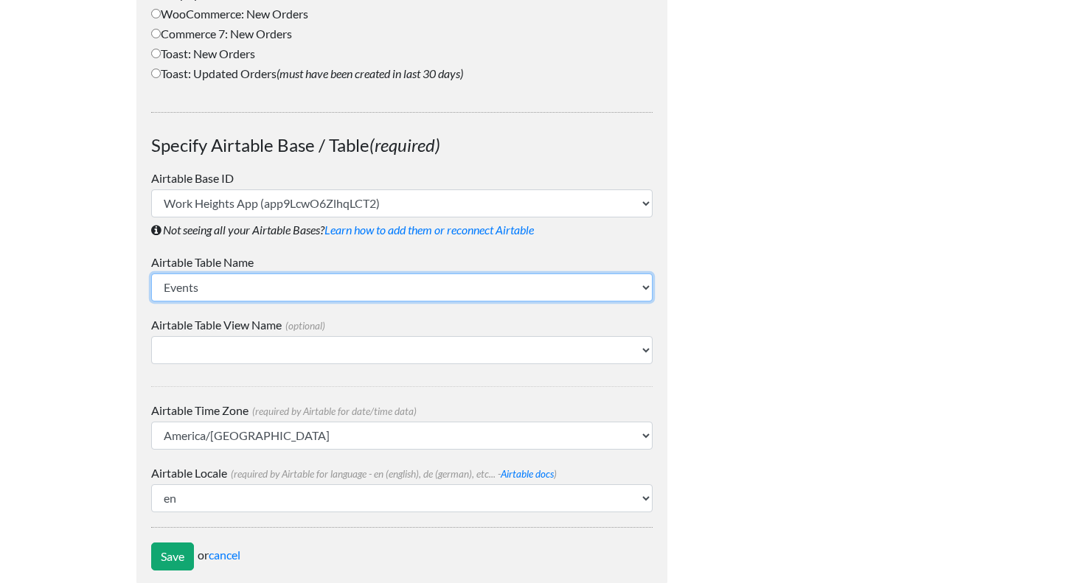
click at [283, 288] on select "Events Event Interest Images Integrations Locations Location Notification Prefe…" at bounding box center [402, 288] width 502 height 28
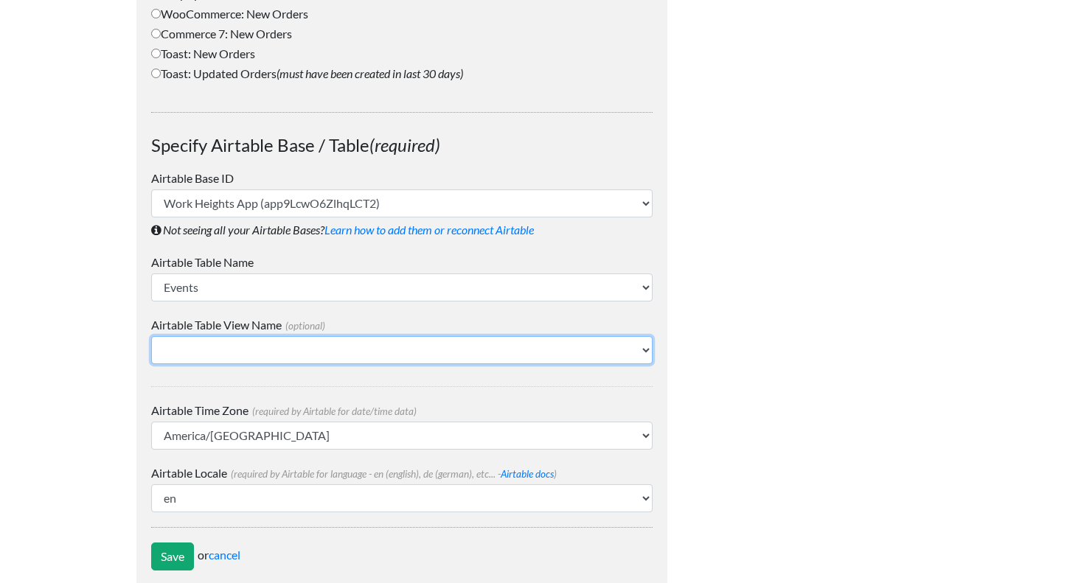
click at [313, 353] on select "Upcoming Today All Unpublished Event Interest" at bounding box center [402, 350] width 502 height 28
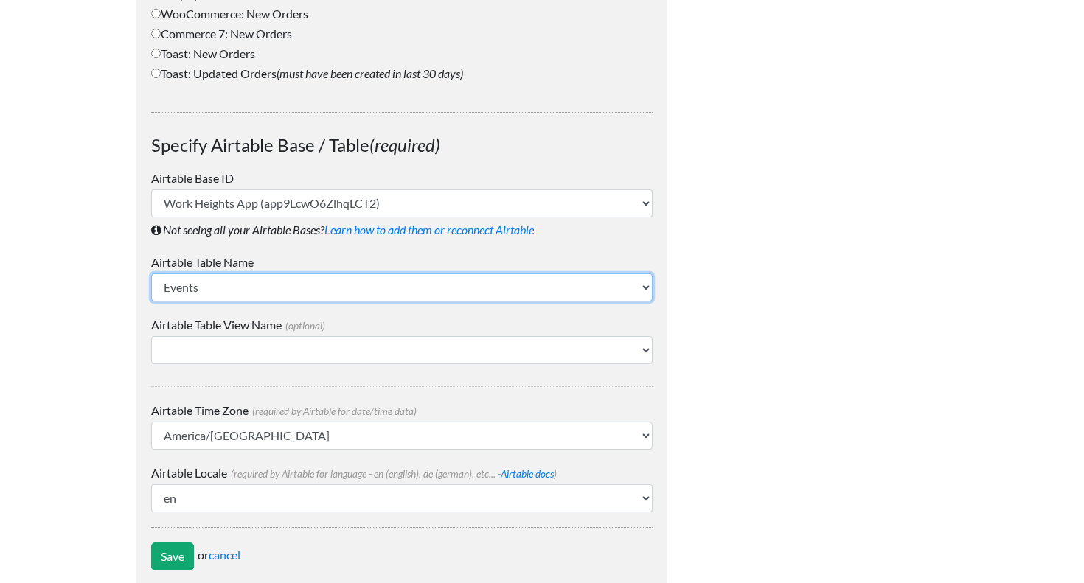
click at [468, 288] on select "Events Event Interest Images Integrations Locations Location Notification Prefe…" at bounding box center [402, 288] width 502 height 28
select select "User Onsite Activities"
click at [151, 274] on select "Events Event Interest Images Integrations Locations Location Notification Prefe…" at bounding box center [402, 288] width 502 height 28
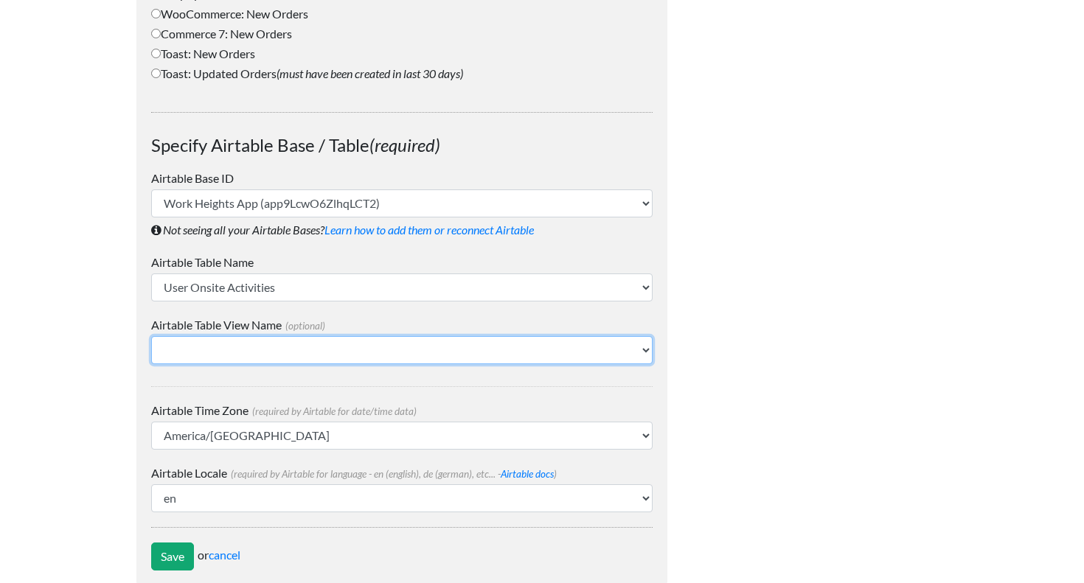
click at [349, 342] on select "☀️ Last 90 Days ☀️ Requires Check-In ☀️ Requires Guest Registration Monthly WH …" at bounding box center [402, 350] width 502 height 28
select select "Monthly WH Onsite Data"
click at [151, 336] on select "☀️ Last 90 Days ☀️ Requires Check-In ☀️ Requires Guest Registration Monthly WH …" at bounding box center [402, 350] width 502 height 28
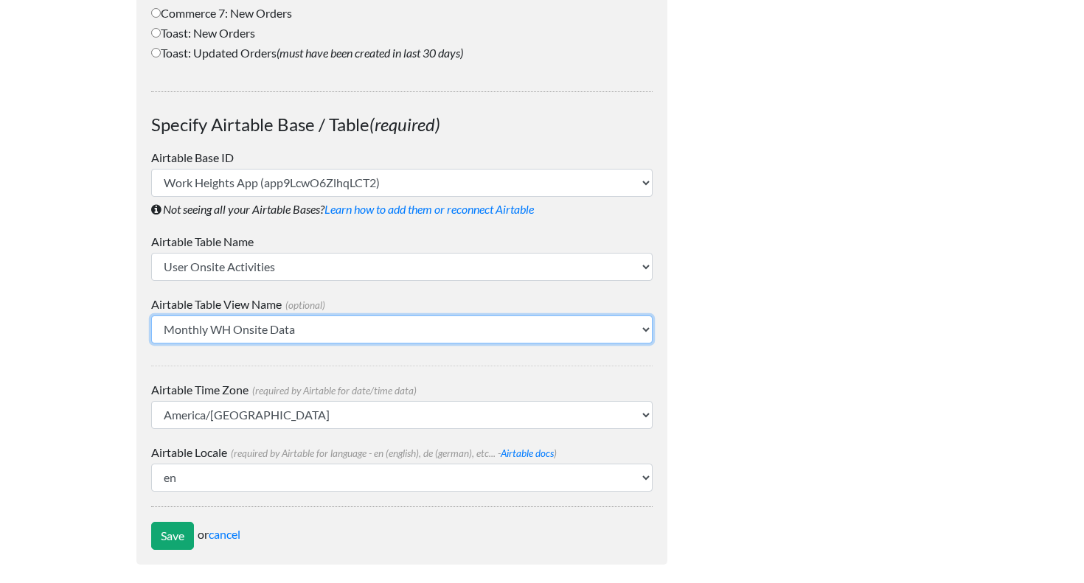
scroll to position [953, 0]
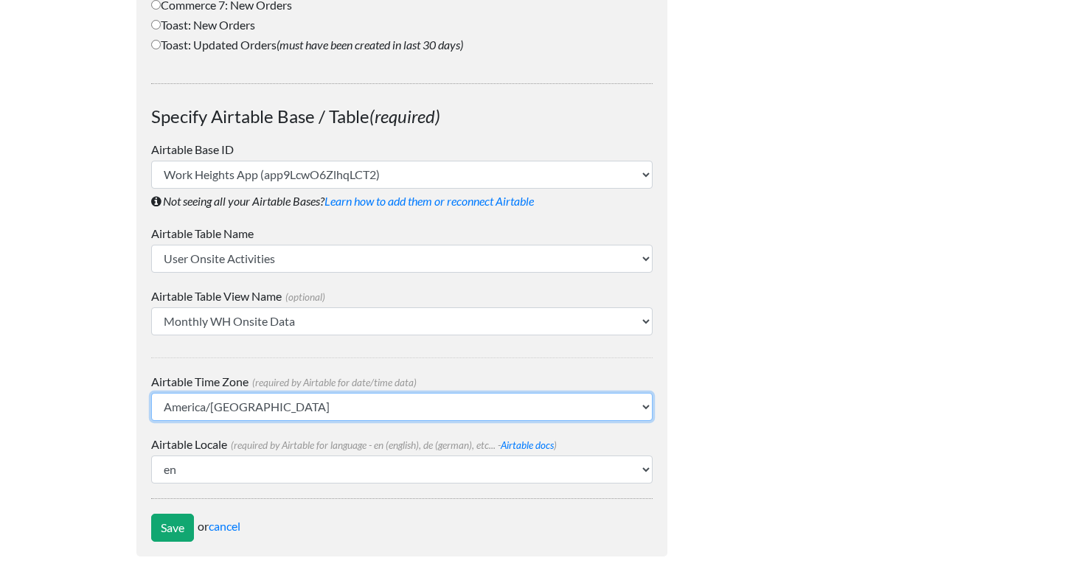
click at [529, 406] on select "Africa/Abidjan Africa/Accra Africa/Algiers Africa/Bissau Africa/Cairo Africa/Ca…" at bounding box center [402, 407] width 502 height 28
select select "America/New_York"
click at [151, 393] on select "Africa/Abidjan Africa/Accra Africa/Algiers Africa/Bissau Africa/Cairo Africa/Ca…" at bounding box center [402, 407] width 502 height 28
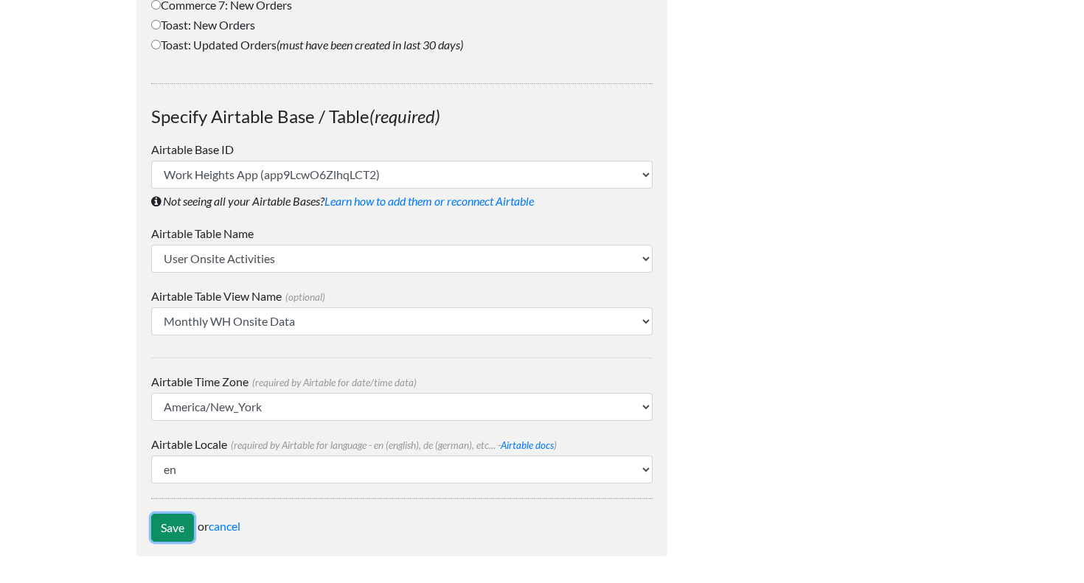
click at [177, 533] on input "Save" at bounding box center [172, 528] width 43 height 28
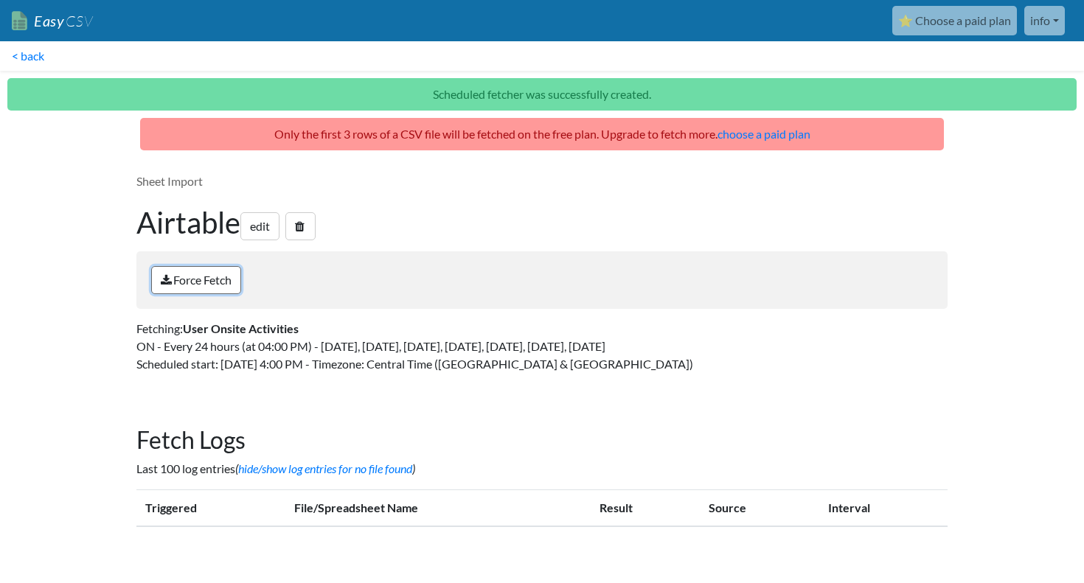
click at [195, 279] on link "Force Fetch" at bounding box center [196, 280] width 90 height 28
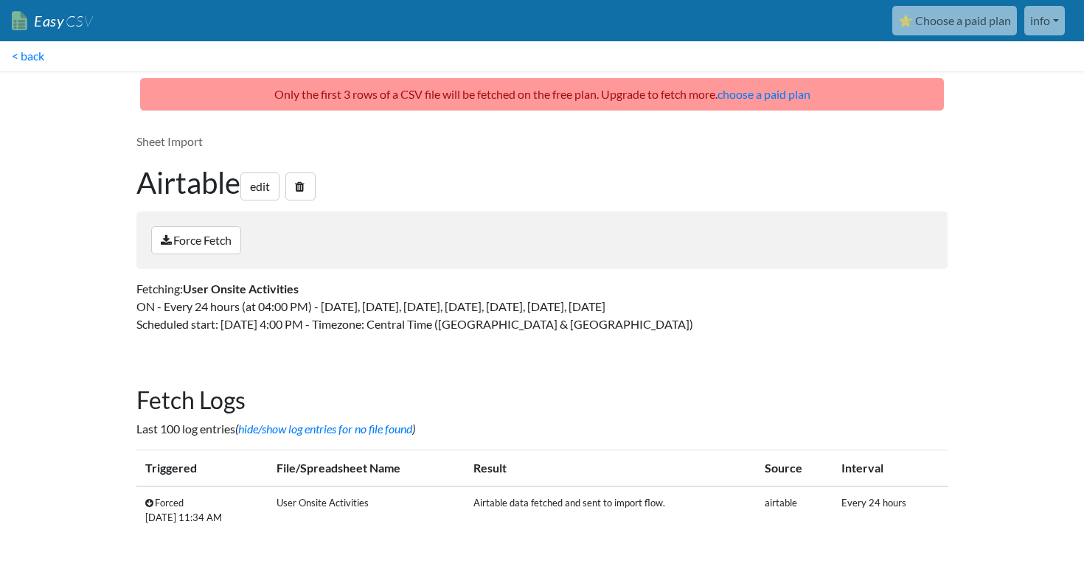
click at [784, 216] on div "Force Fetch" at bounding box center [541, 241] width 811 height 58
